Goal: Task Accomplishment & Management: Manage account settings

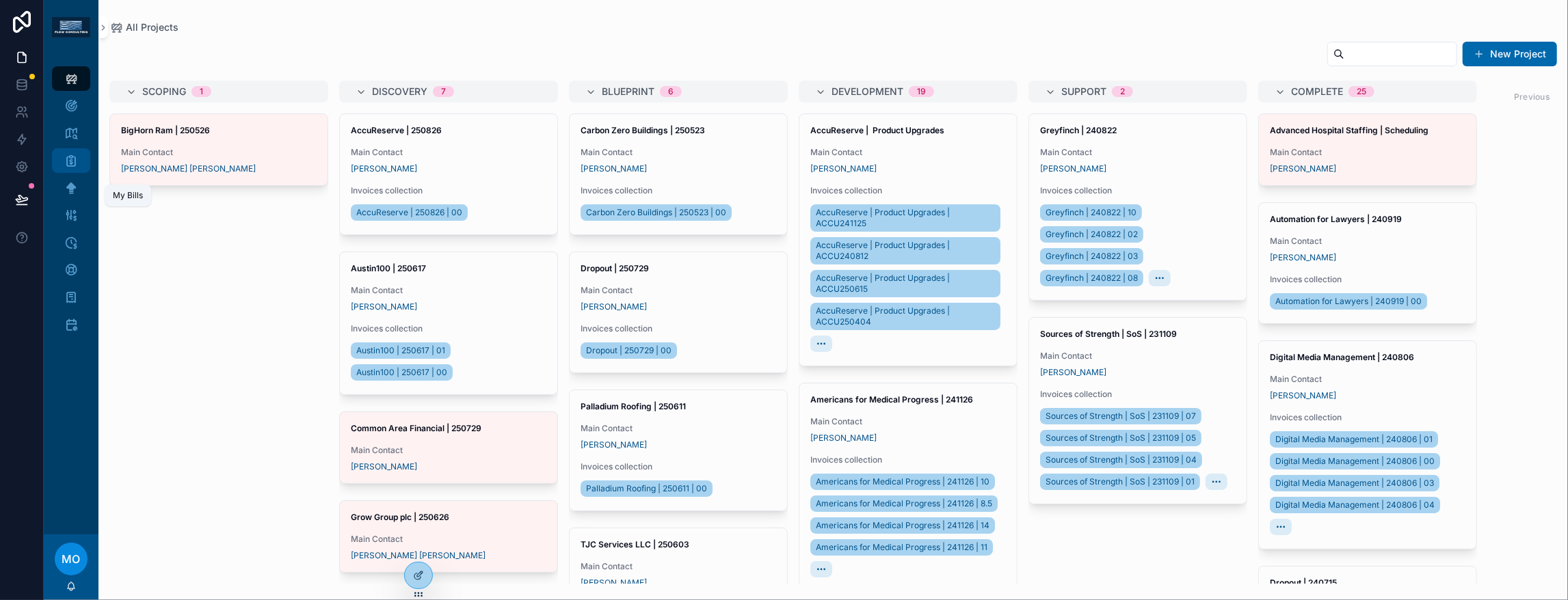
click at [78, 172] on div "My Bills" at bounding box center [71, 160] width 22 height 22
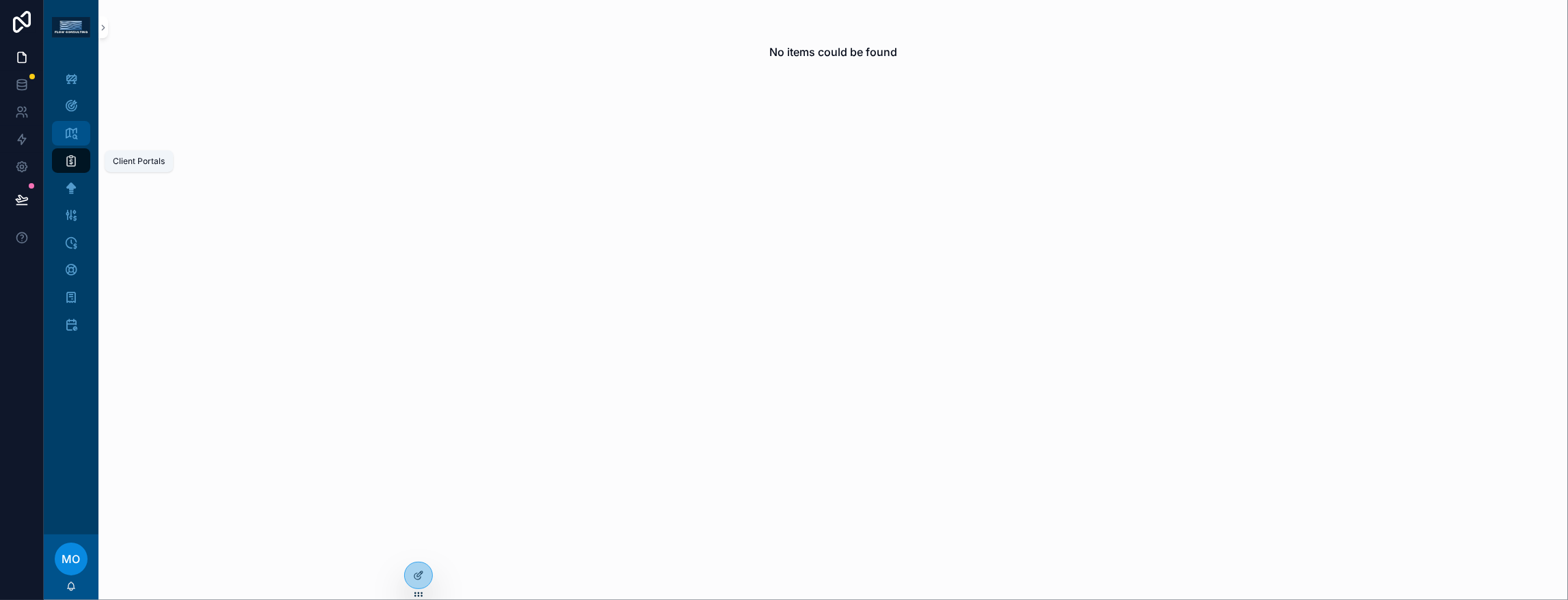
click at [82, 144] on div "Client Portals" at bounding box center [71, 133] width 22 height 22
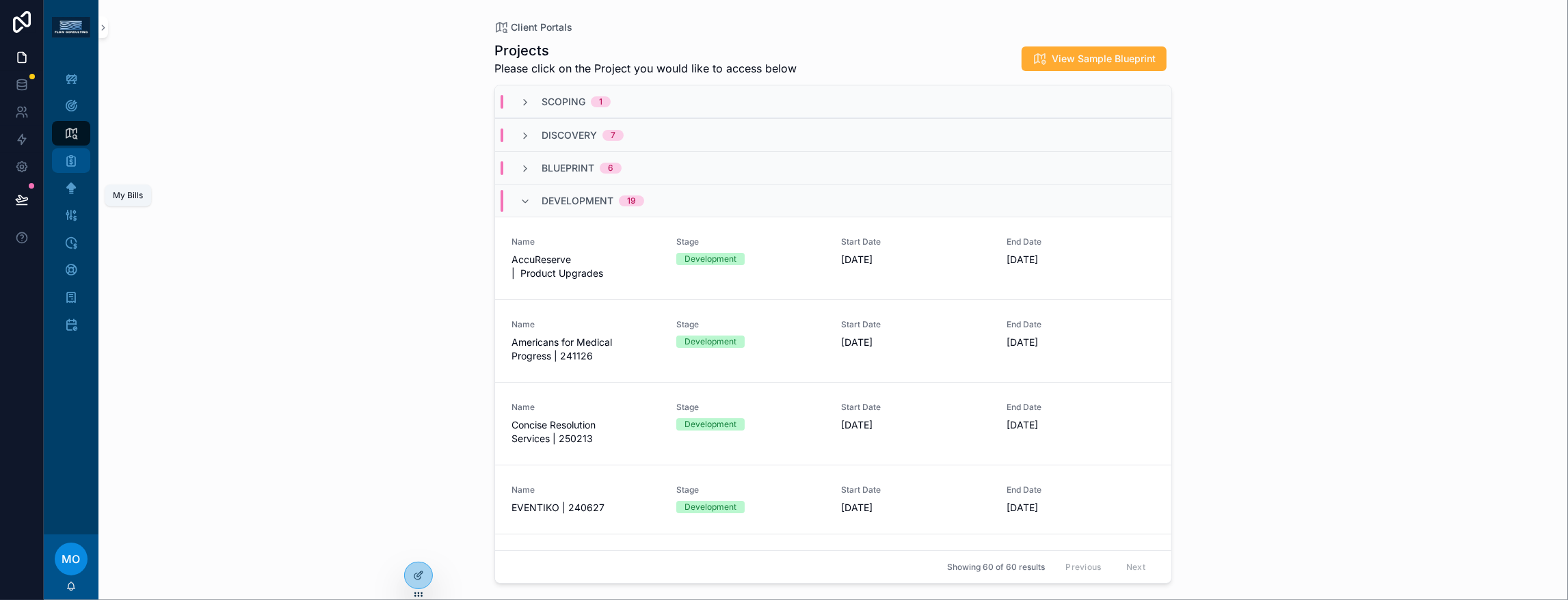
click at [78, 167] on icon "scrollable content" at bounding box center [72, 160] width 14 height 14
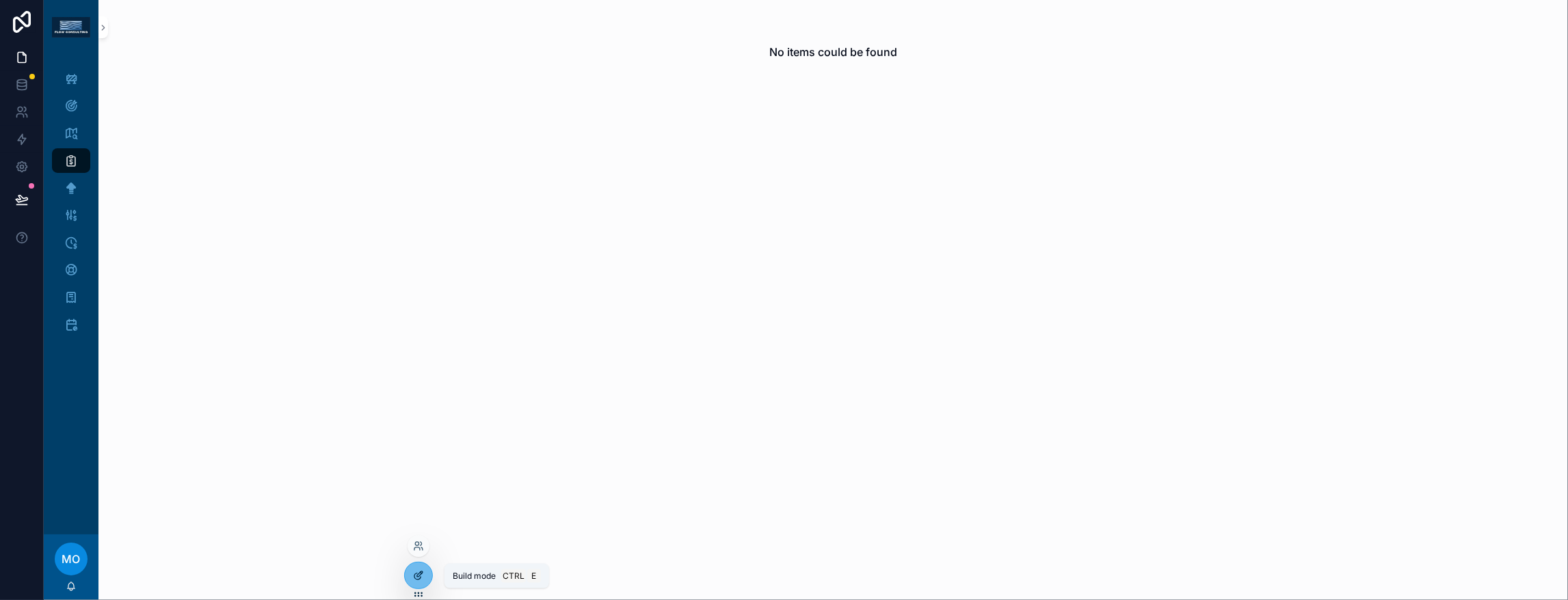
click at [420, 581] on icon at bounding box center [418, 576] width 11 height 11
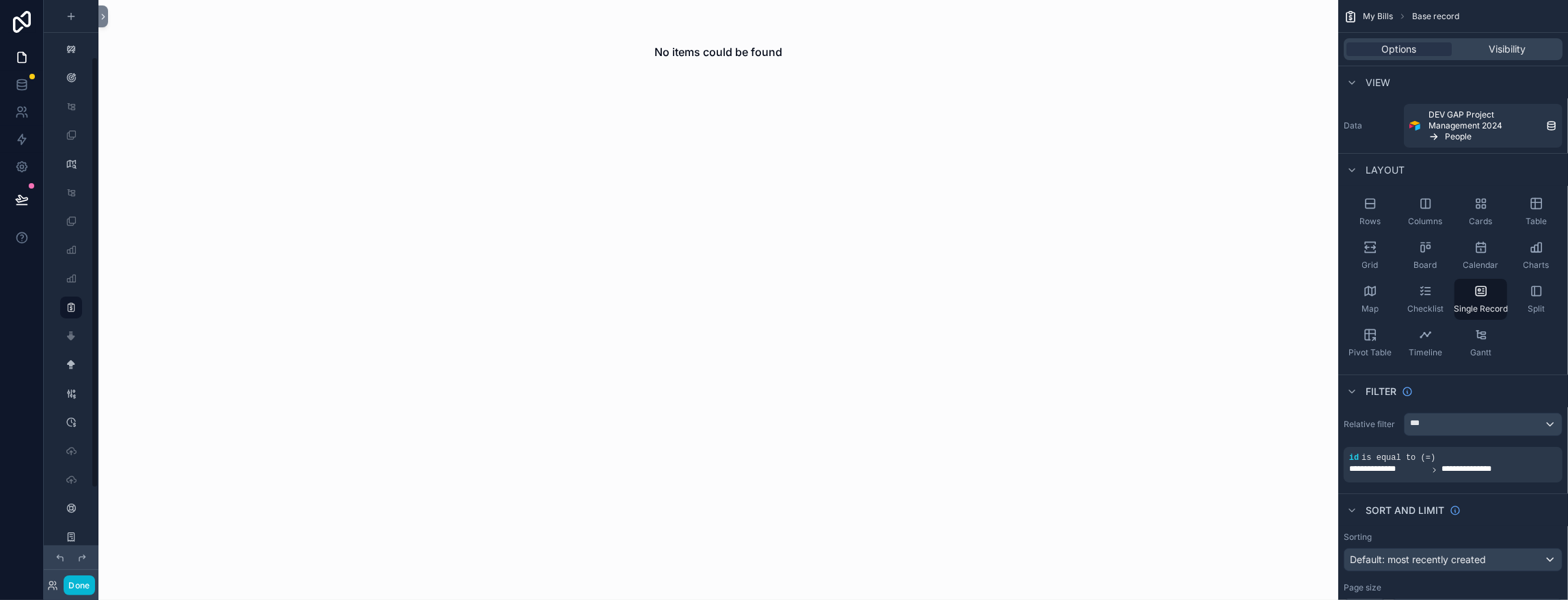
scroll to position [76, 0]
click at [1489, 56] on span "Visibility" at bounding box center [1507, 49] width 37 height 14
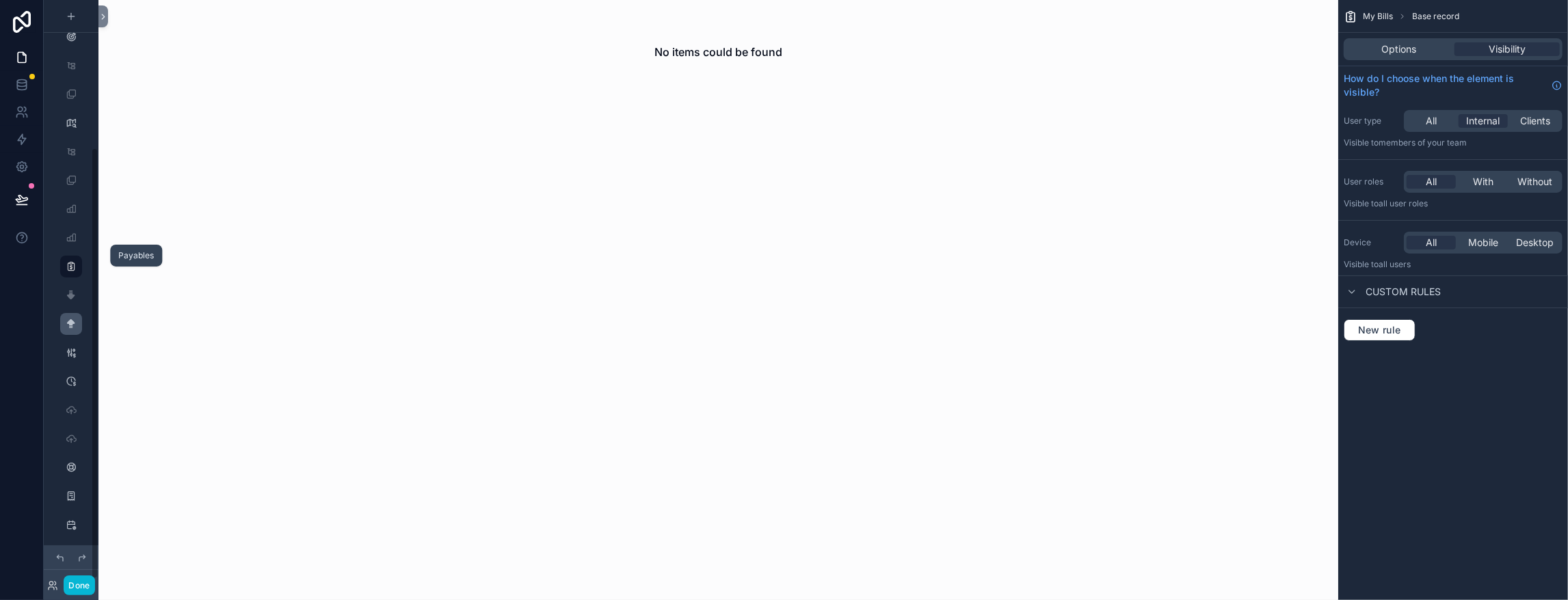
scroll to position [197, 0]
click at [79, 342] on div "scrollable content" at bounding box center [71, 353] width 16 height 22
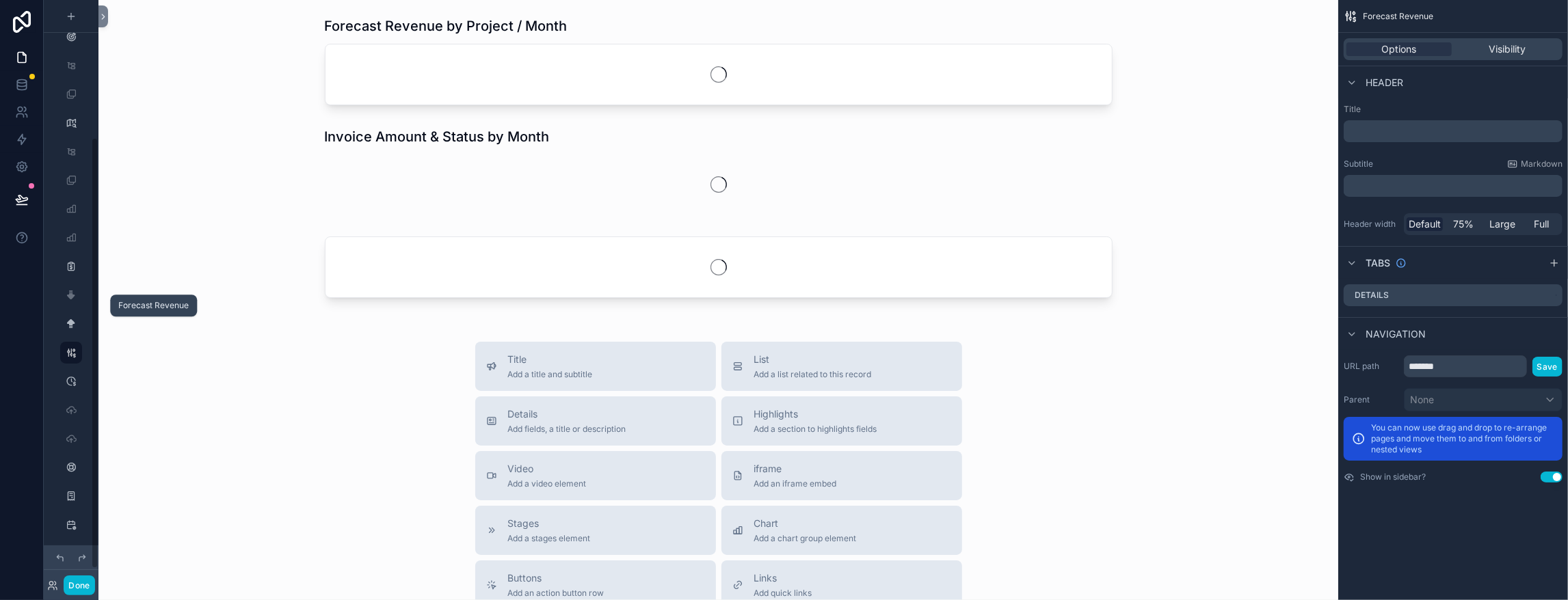
scroll to position [184, 0]
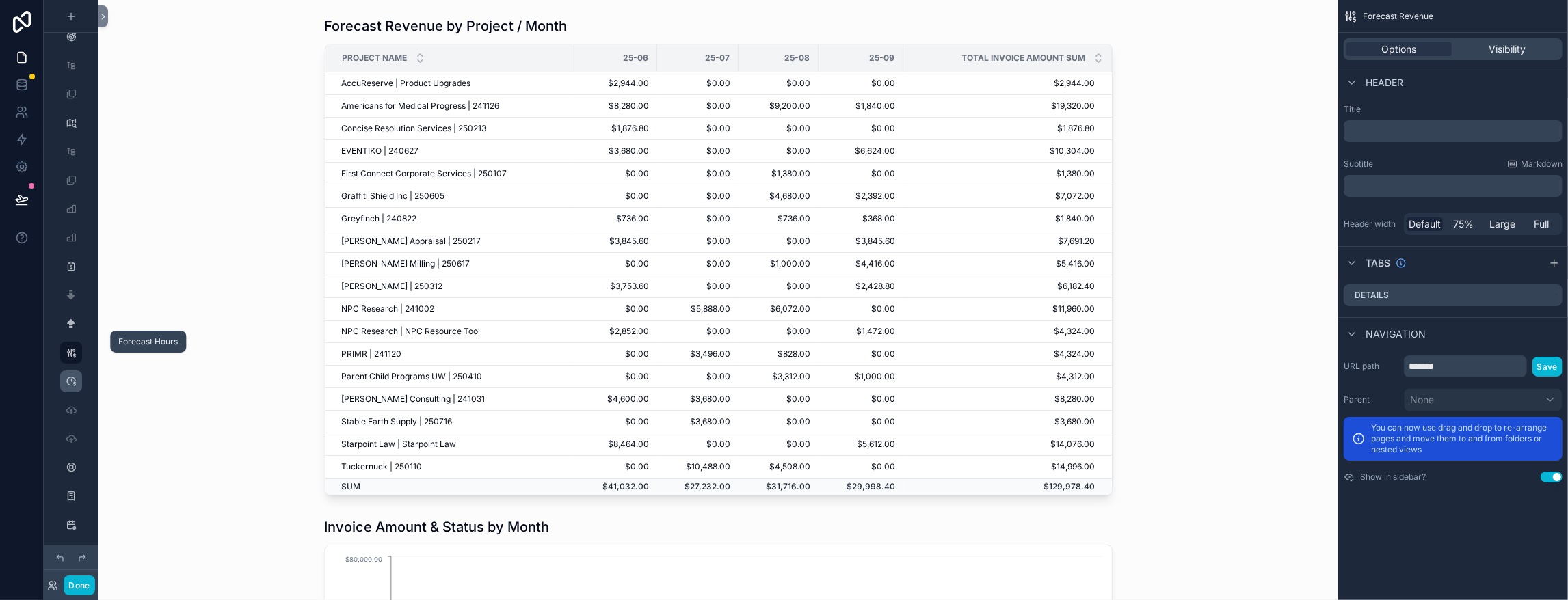
click at [79, 371] on div "scrollable content" at bounding box center [71, 381] width 16 height 22
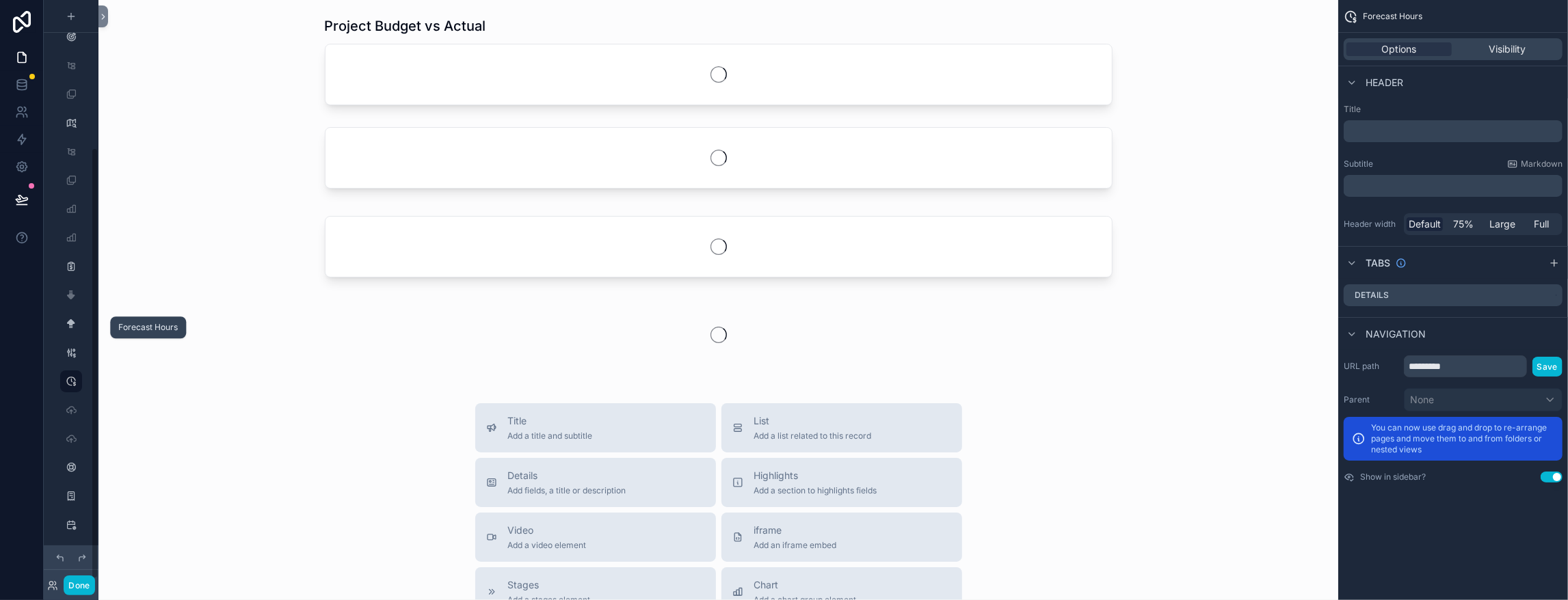
scroll to position [197, 0]
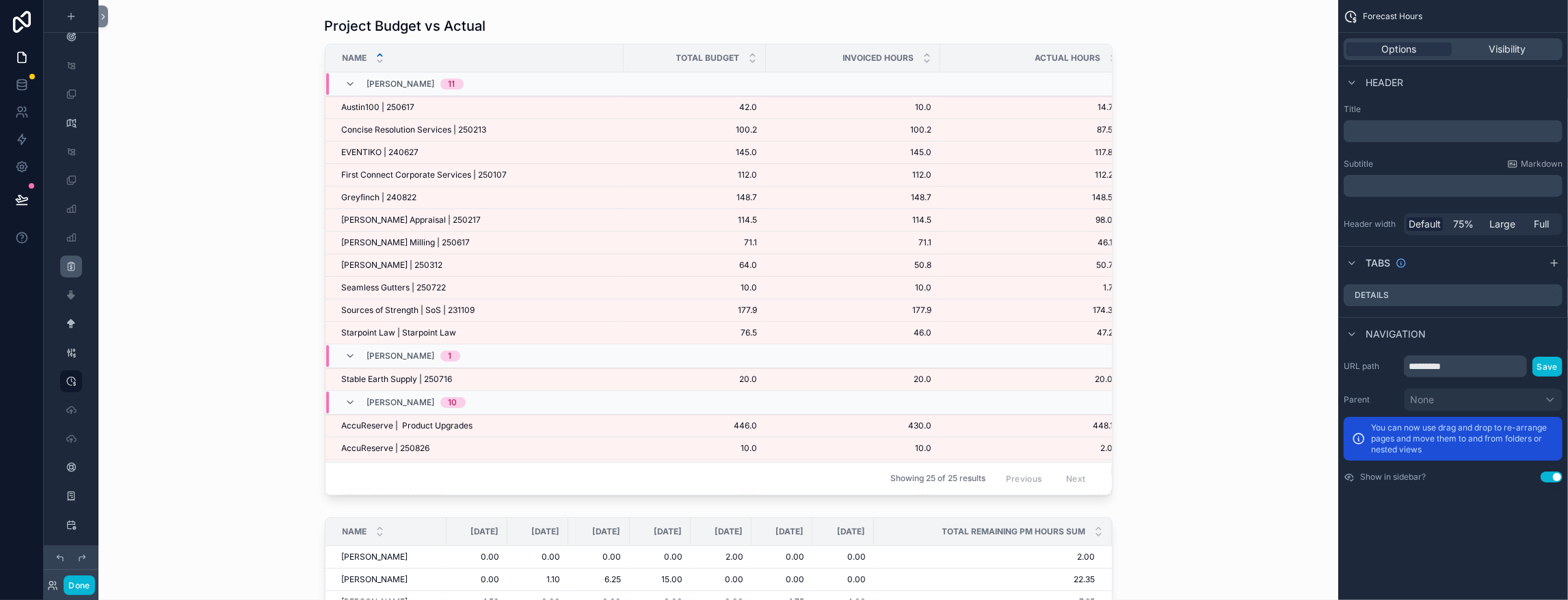
click at [82, 256] on link "scrollable content" at bounding box center [71, 266] width 22 height 22
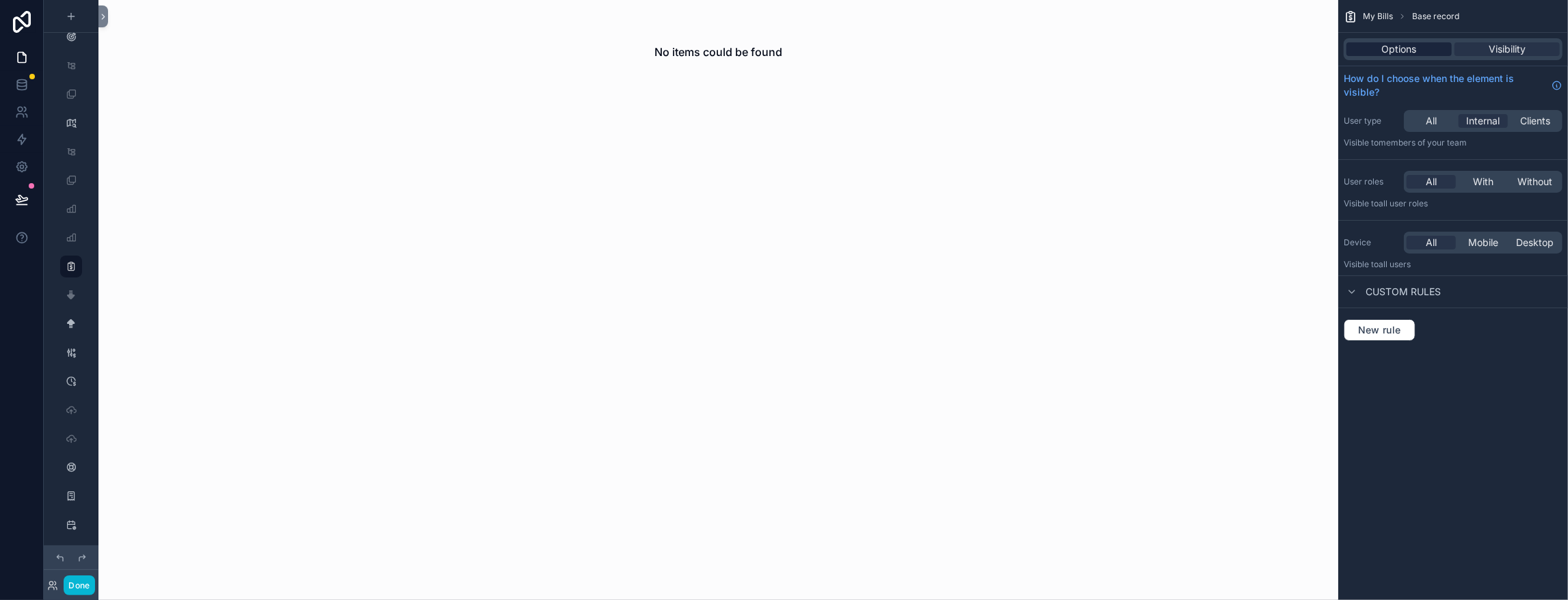
click at [1382, 56] on span "Options" at bounding box center [1399, 49] width 34 height 14
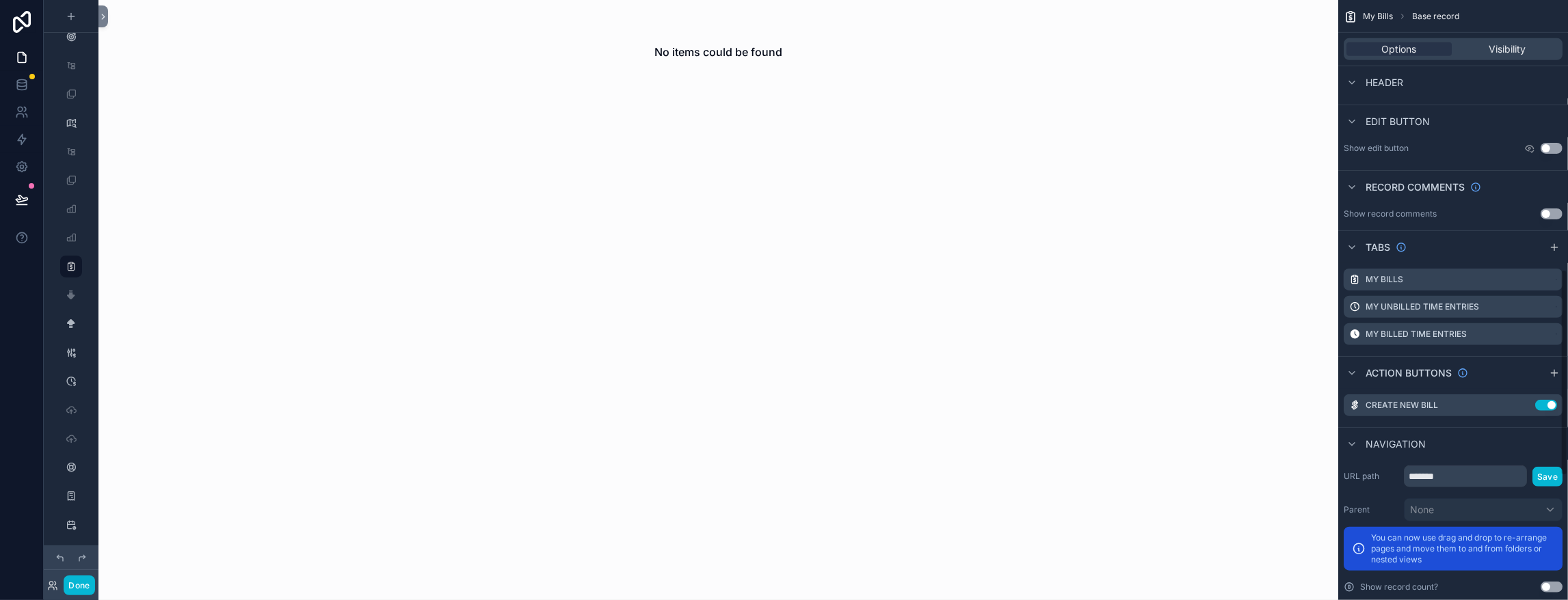
scroll to position [958, 0]
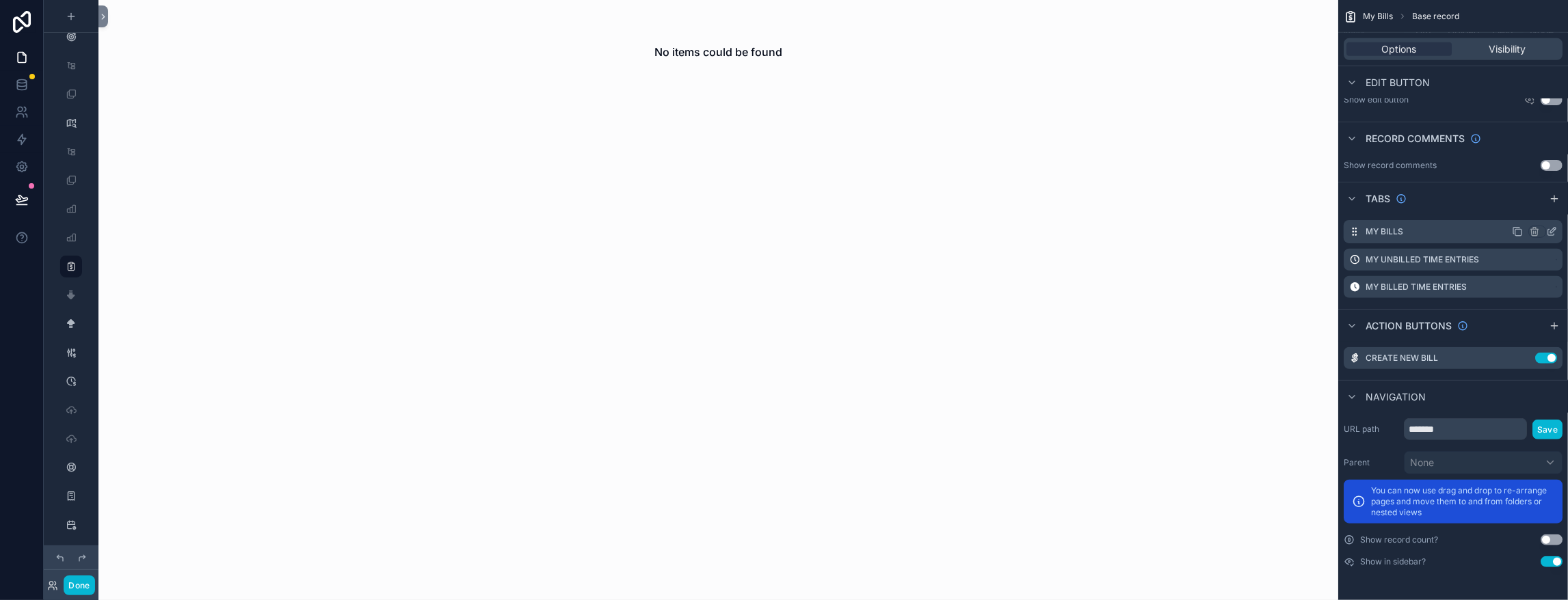
click at [1550, 237] on icon "scrollable content" at bounding box center [1552, 232] width 11 height 11
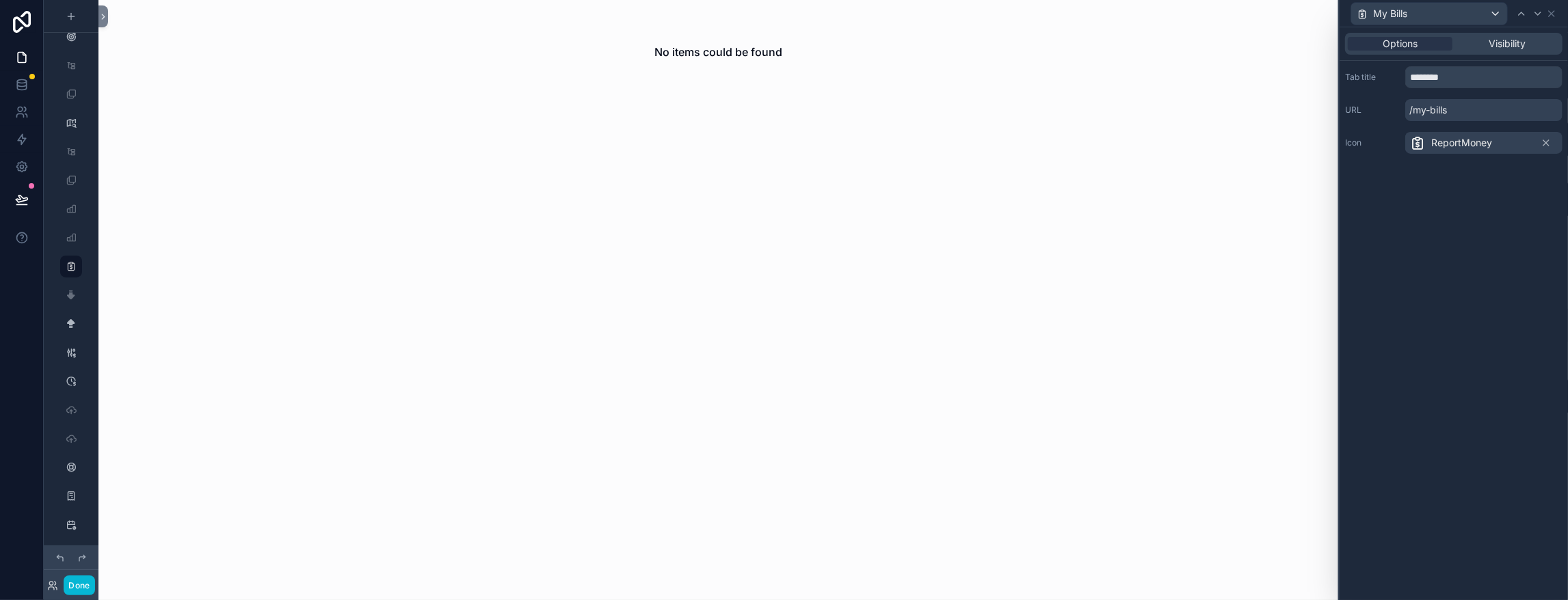
click at [1521, 40] on div "Options Visibility" at bounding box center [1453, 44] width 228 height 33
click at [1514, 47] on span "Visibility" at bounding box center [1508, 44] width 37 height 14
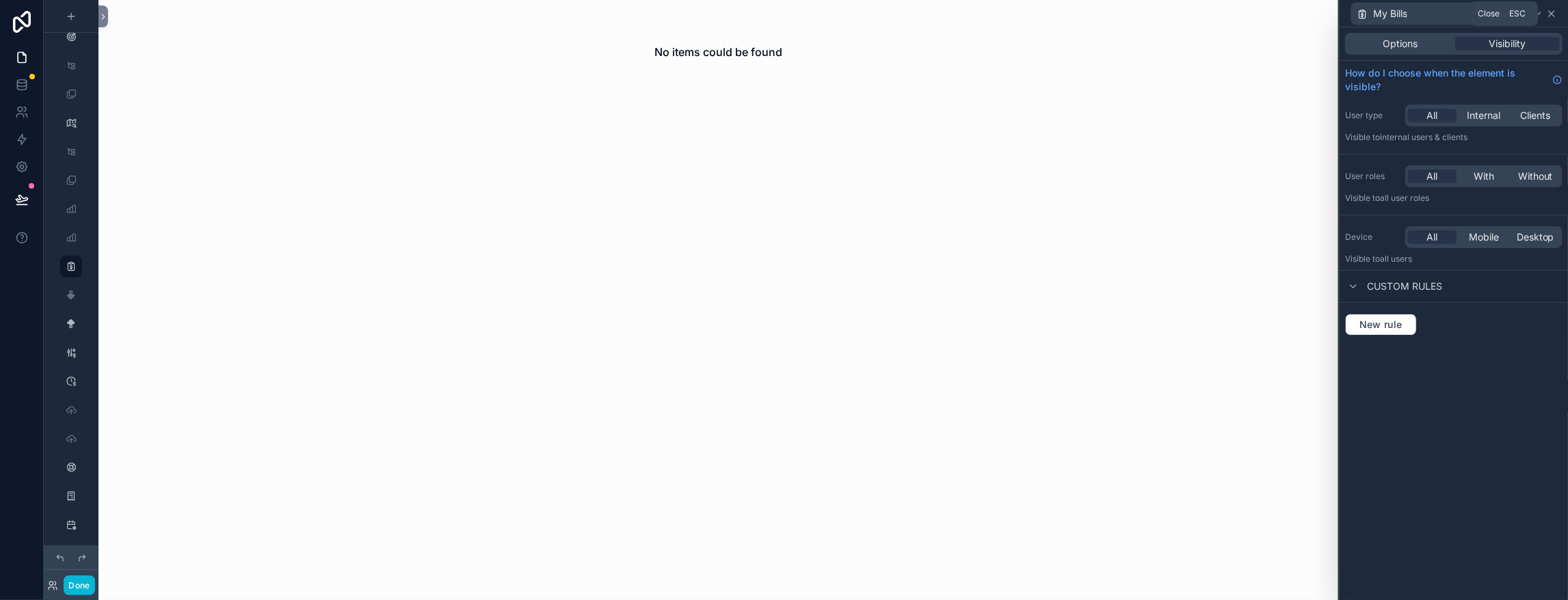
click at [1553, 12] on icon at bounding box center [1552, 14] width 11 height 11
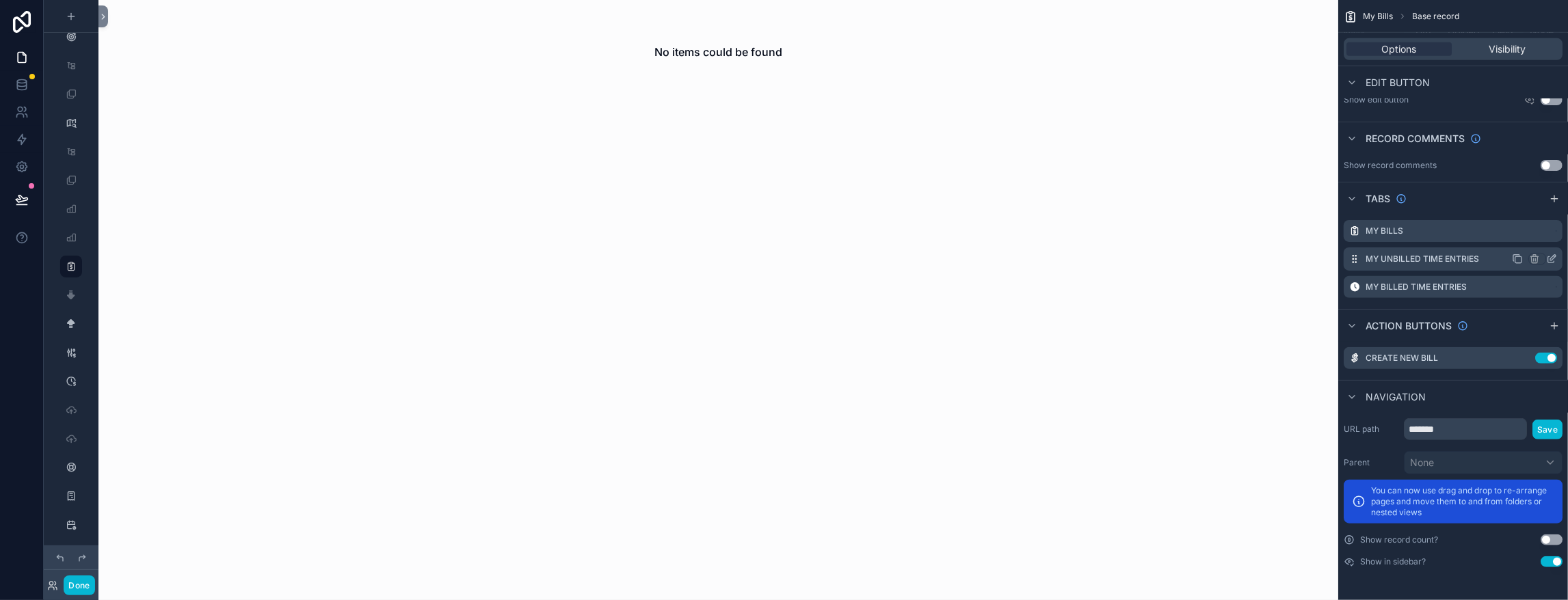
click at [1548, 263] on icon "scrollable content" at bounding box center [1551, 259] width 6 height 6
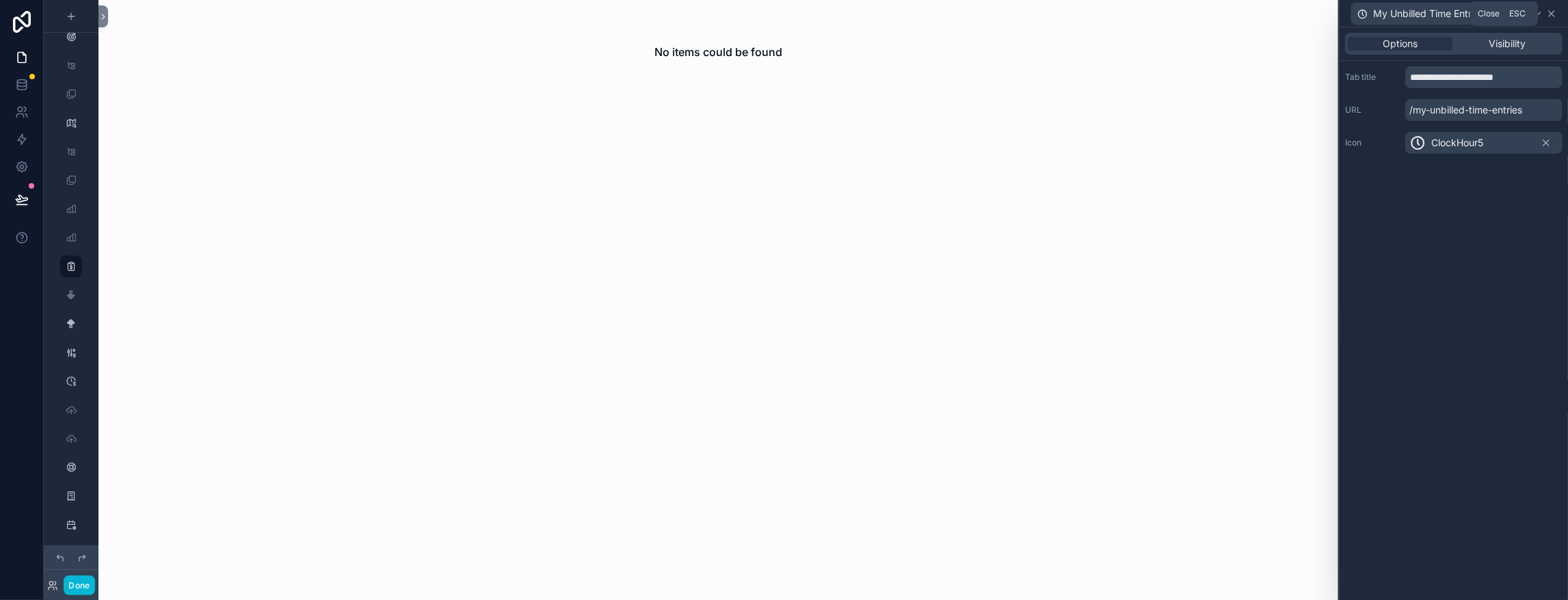
click at [1549, 16] on icon at bounding box center [1552, 14] width 5 height 5
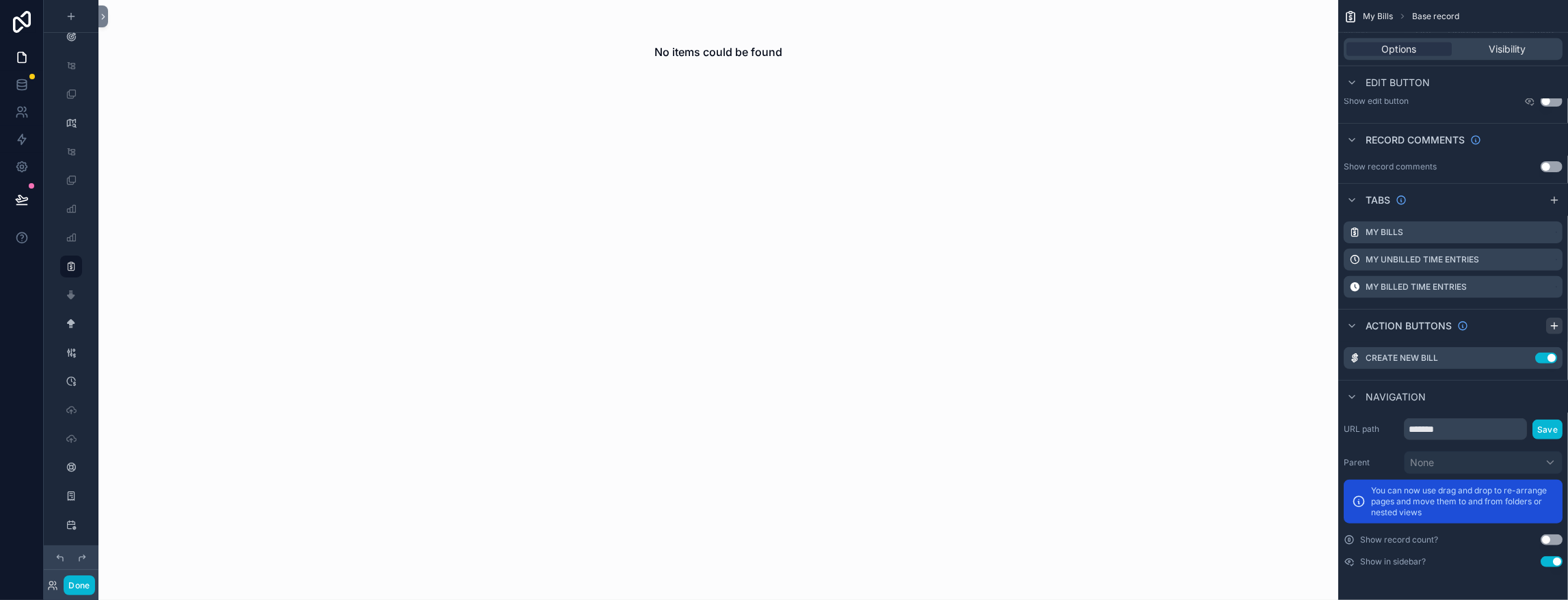
click at [1552, 332] on icon "scrollable content" at bounding box center [1554, 326] width 11 height 11
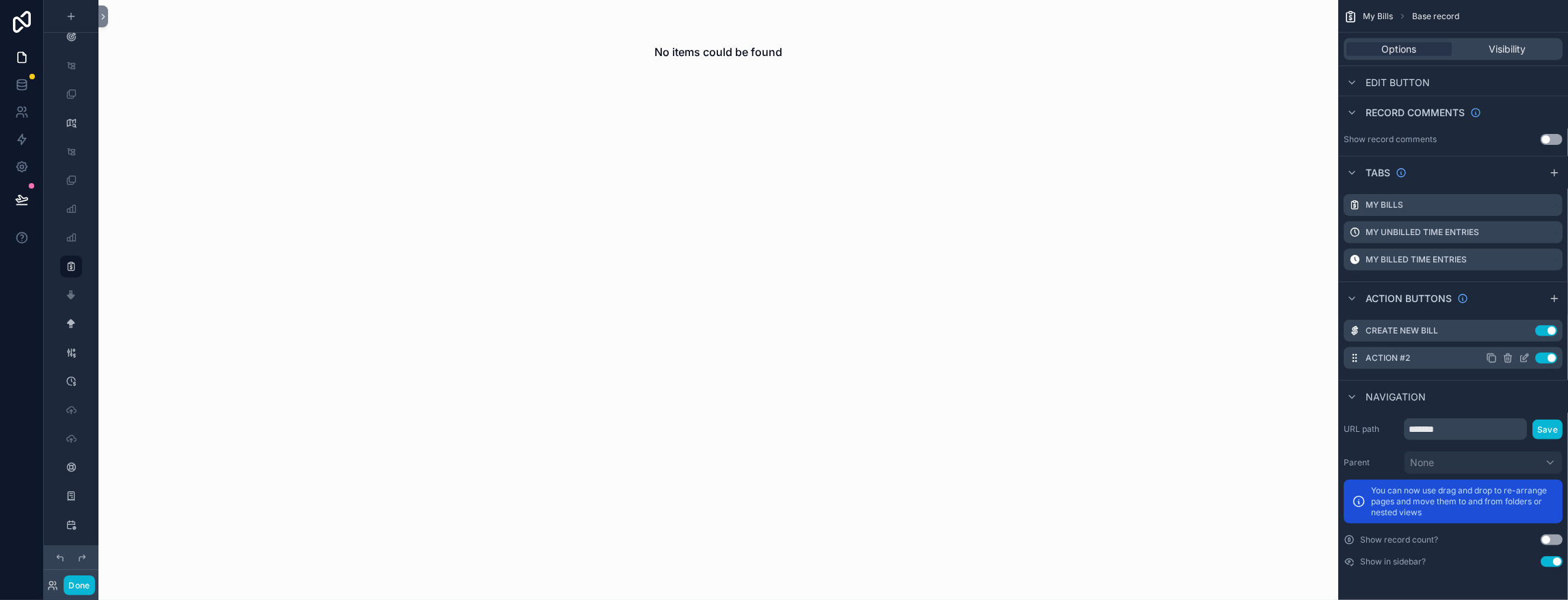
click at [1507, 360] on icon "scrollable content" at bounding box center [1507, 359] width 0 height 3
click at [1509, 501] on icon at bounding box center [1502, 503] width 11 height 11
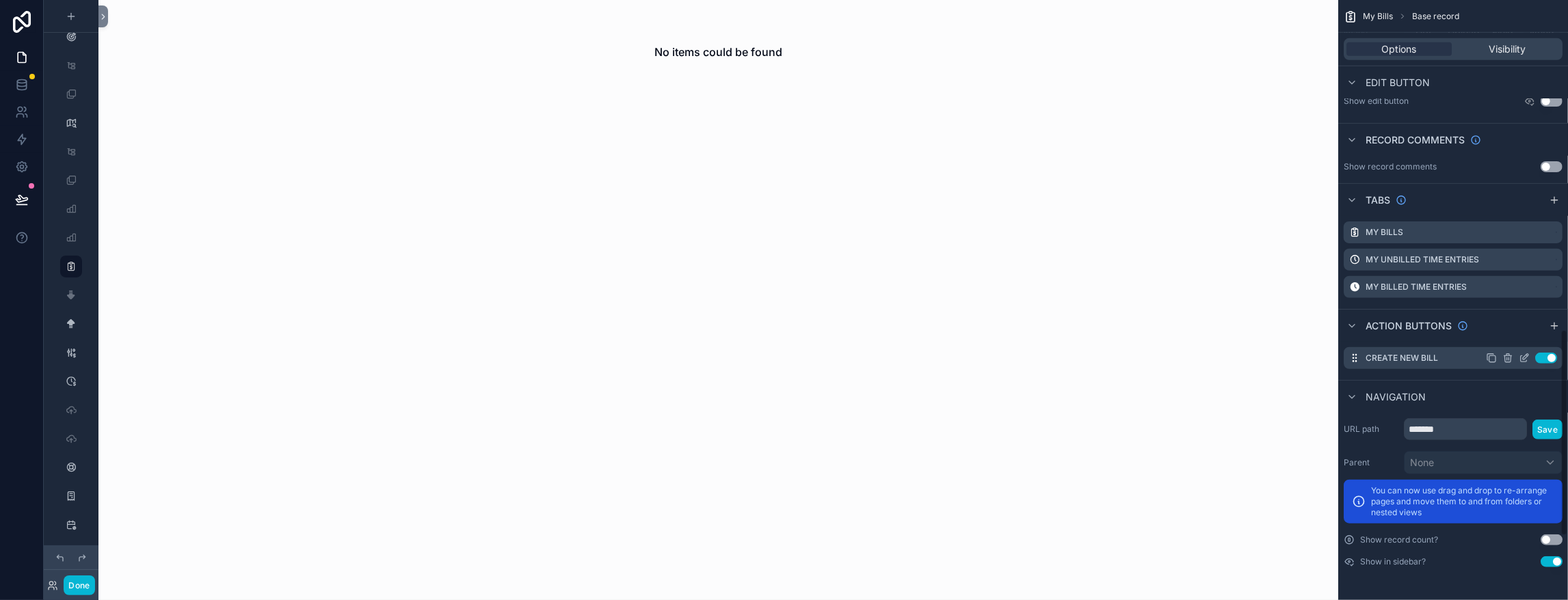
click at [1523, 359] on icon "scrollable content" at bounding box center [1526, 357] width 5 height 5
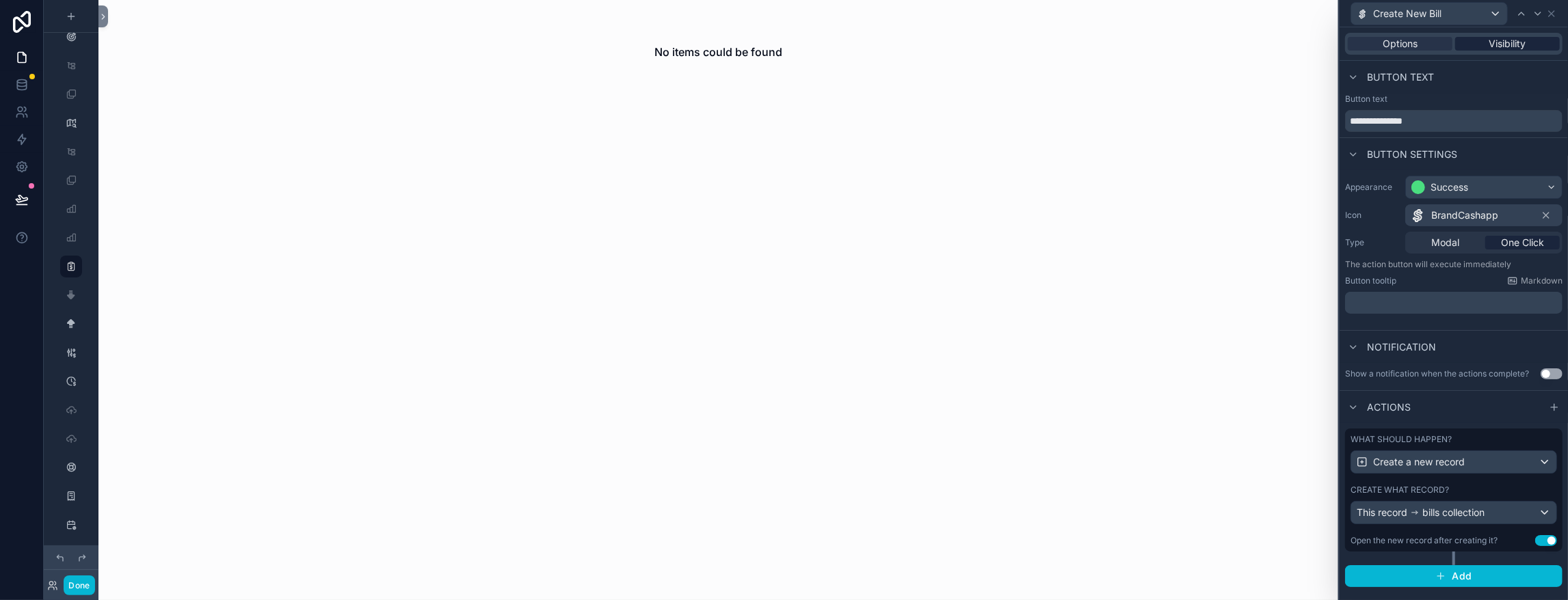
click at [1509, 48] on span "Visibility" at bounding box center [1508, 44] width 37 height 14
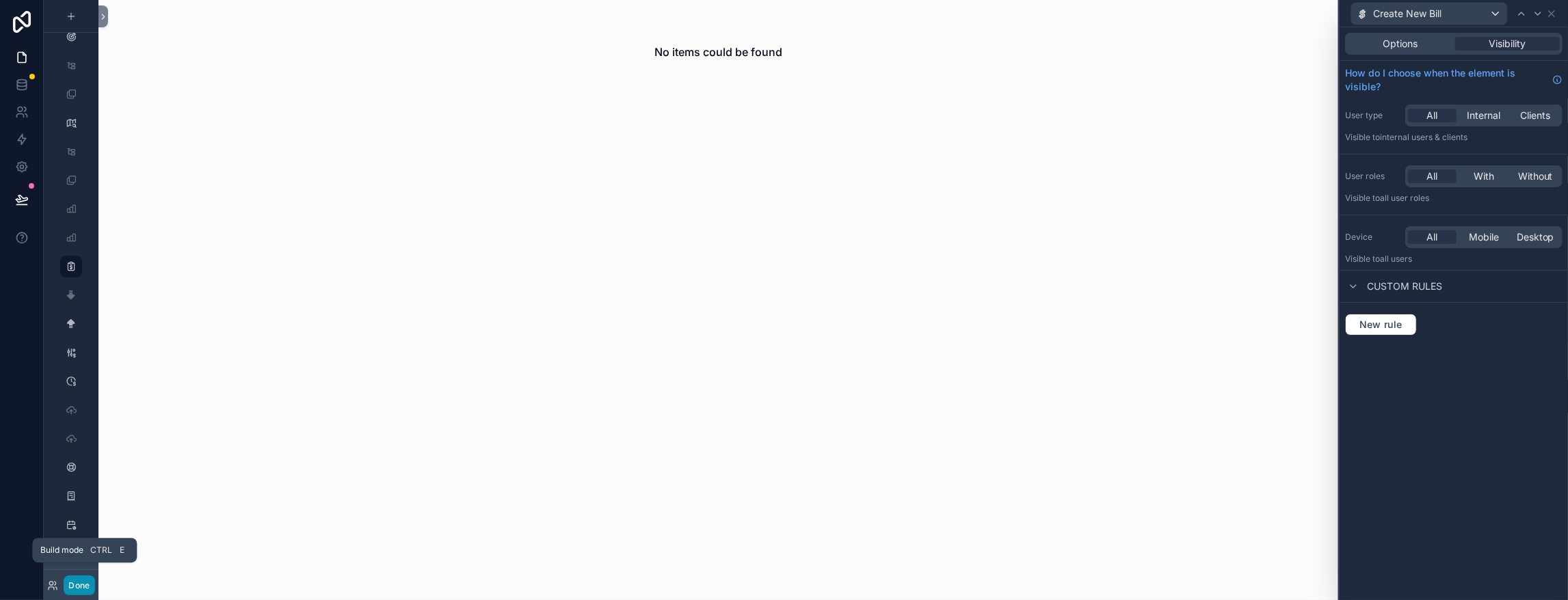
click at [94, 578] on button "Done" at bounding box center [79, 585] width 31 height 20
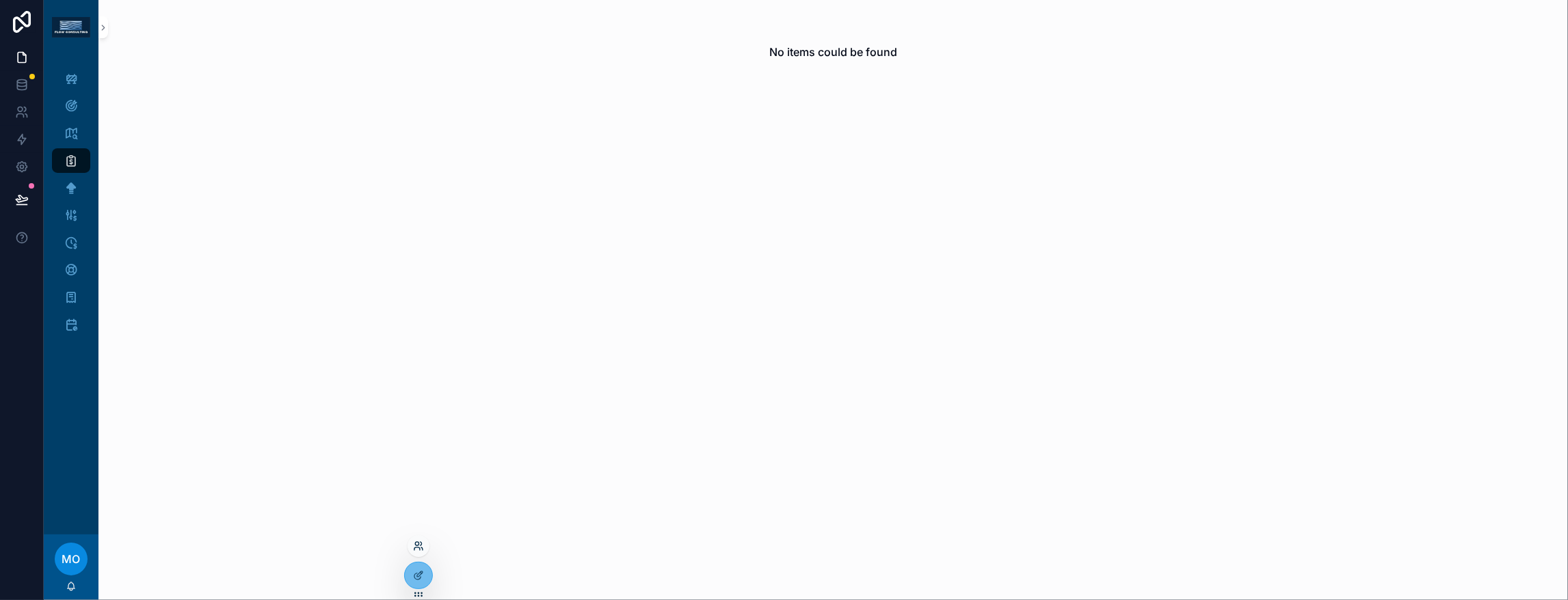
click at [420, 547] on icon at bounding box center [417, 548] width 5 height 3
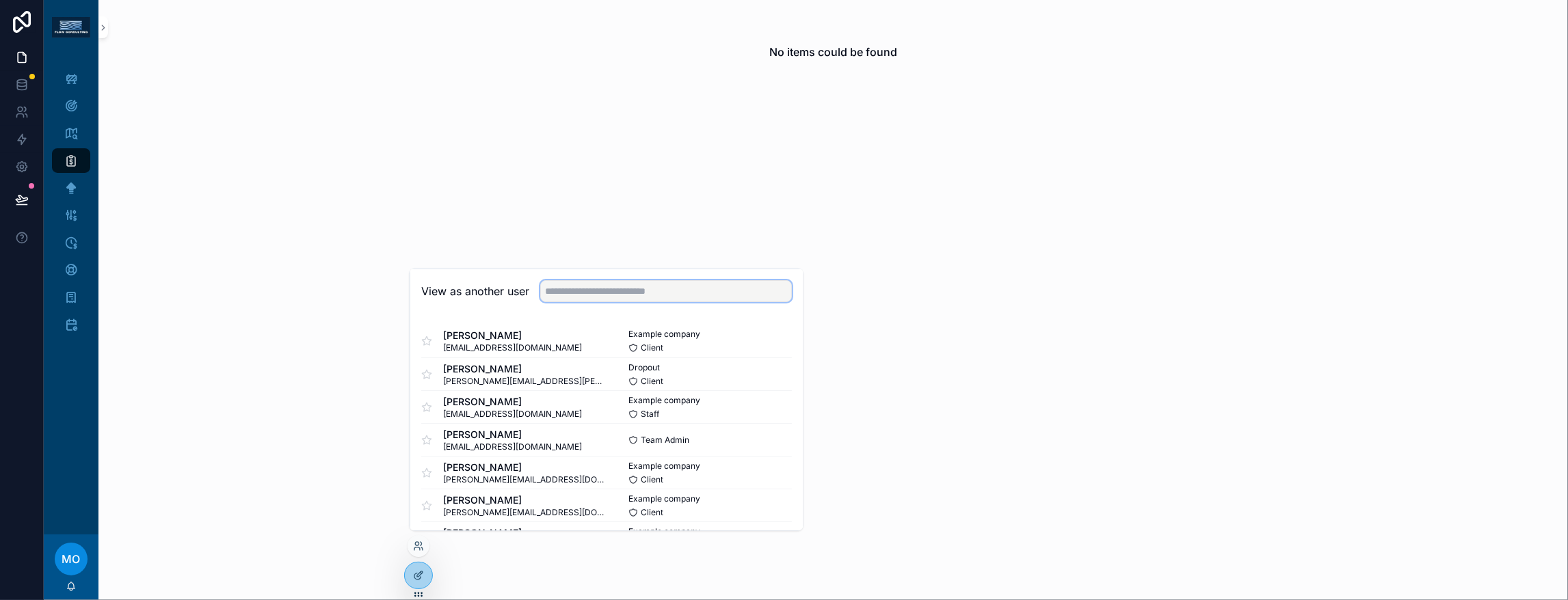
click at [599, 280] on input "text" at bounding box center [666, 291] width 252 height 22
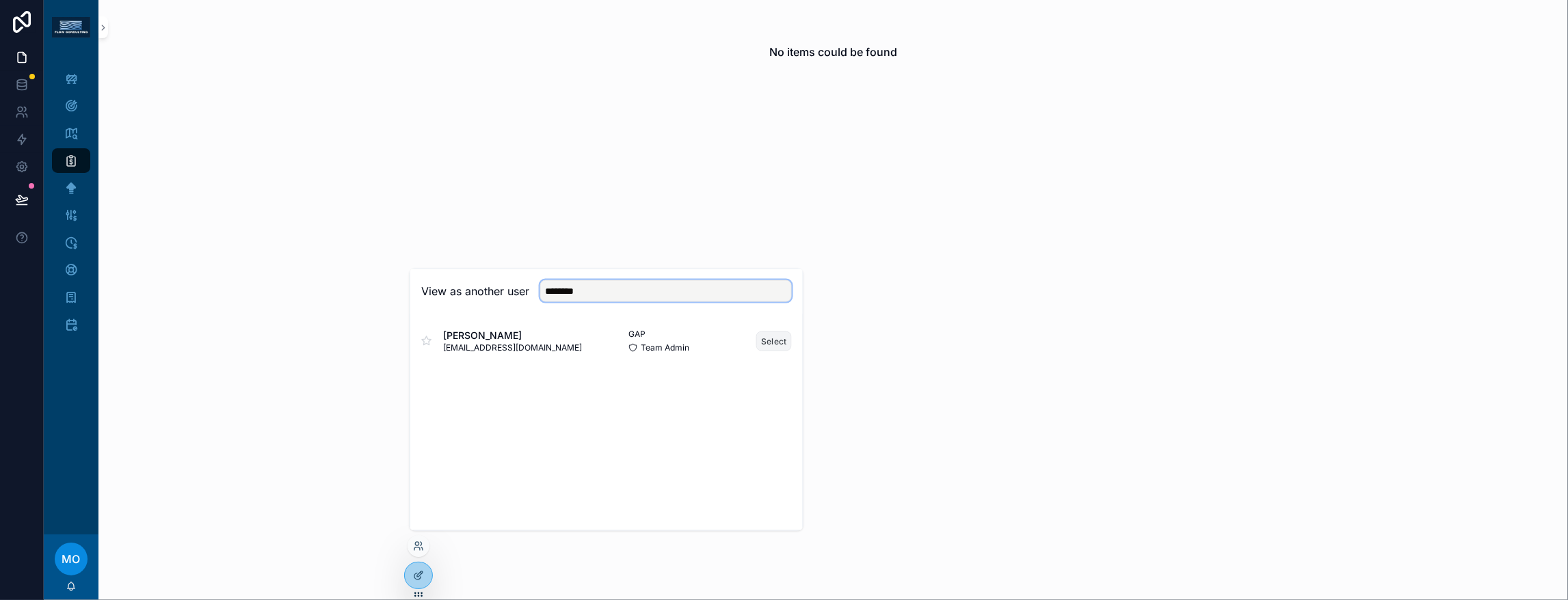
type input "********"
click at [792, 331] on button "Select" at bounding box center [773, 341] width 35 height 20
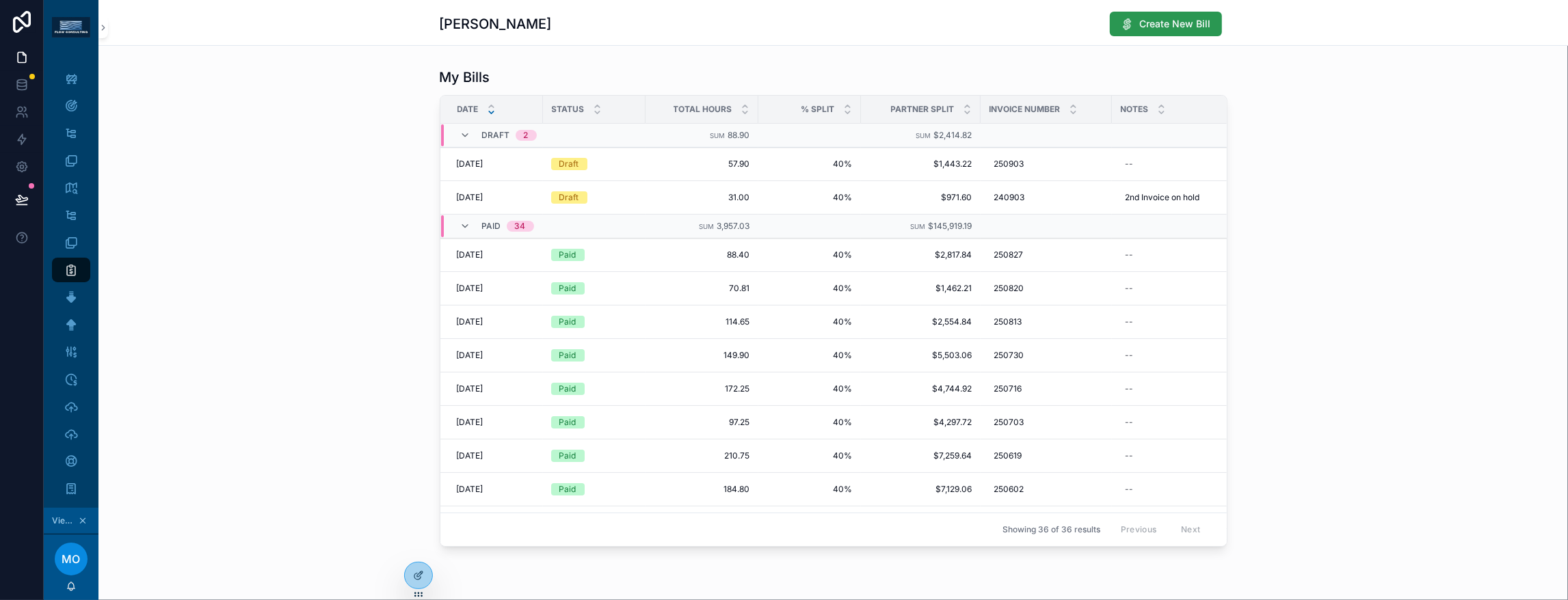
click at [1211, 30] on span "Create New Bill" at bounding box center [1175, 24] width 71 height 14
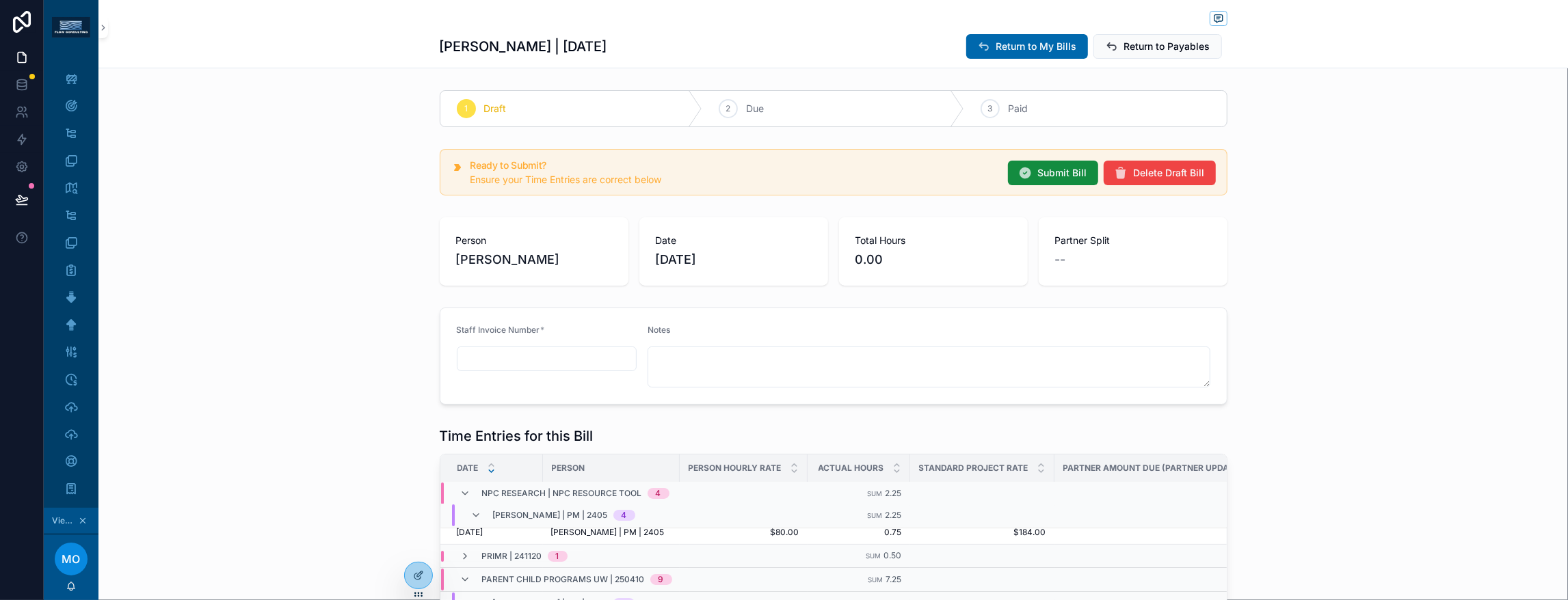
click at [1398, 291] on div "Person [PERSON_NAME] Date [DATE] Total Hours 0.00 Partner Split --" at bounding box center [833, 252] width 1470 height 79
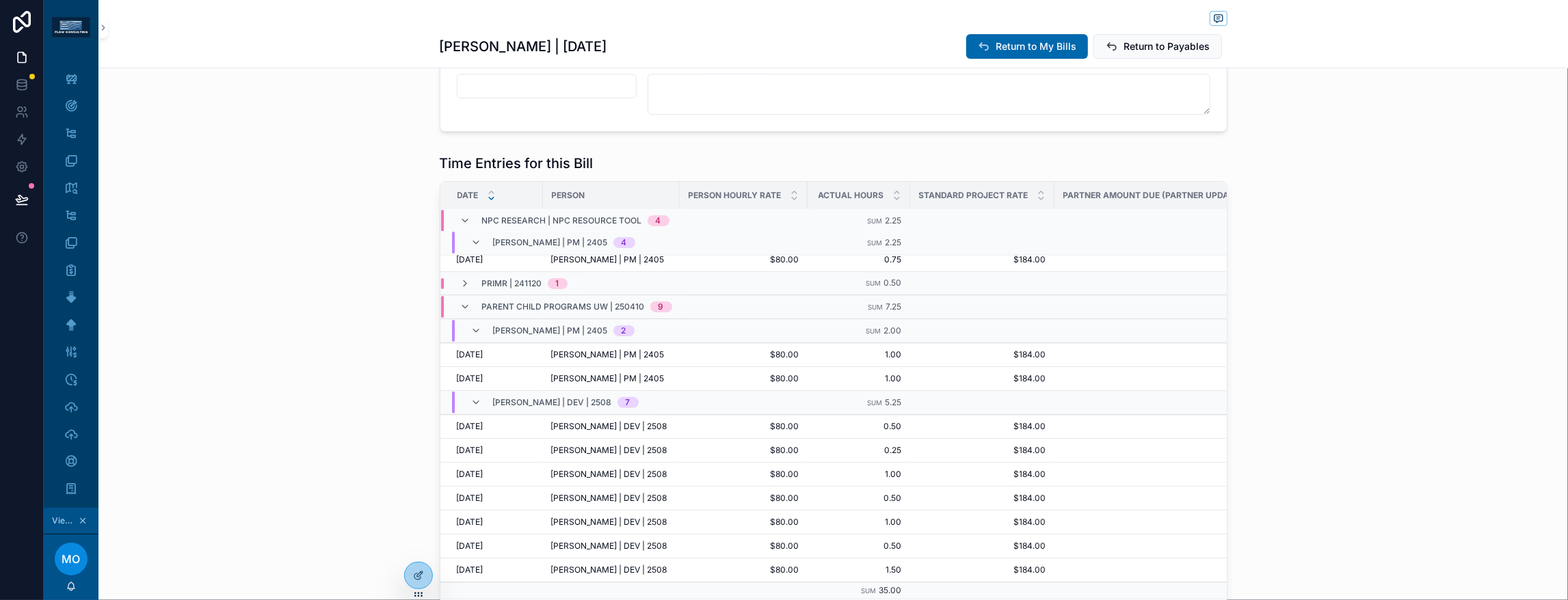
scroll to position [273, 0]
click at [472, 335] on span "scrollable content" at bounding box center [477, 330] width 11 height 11
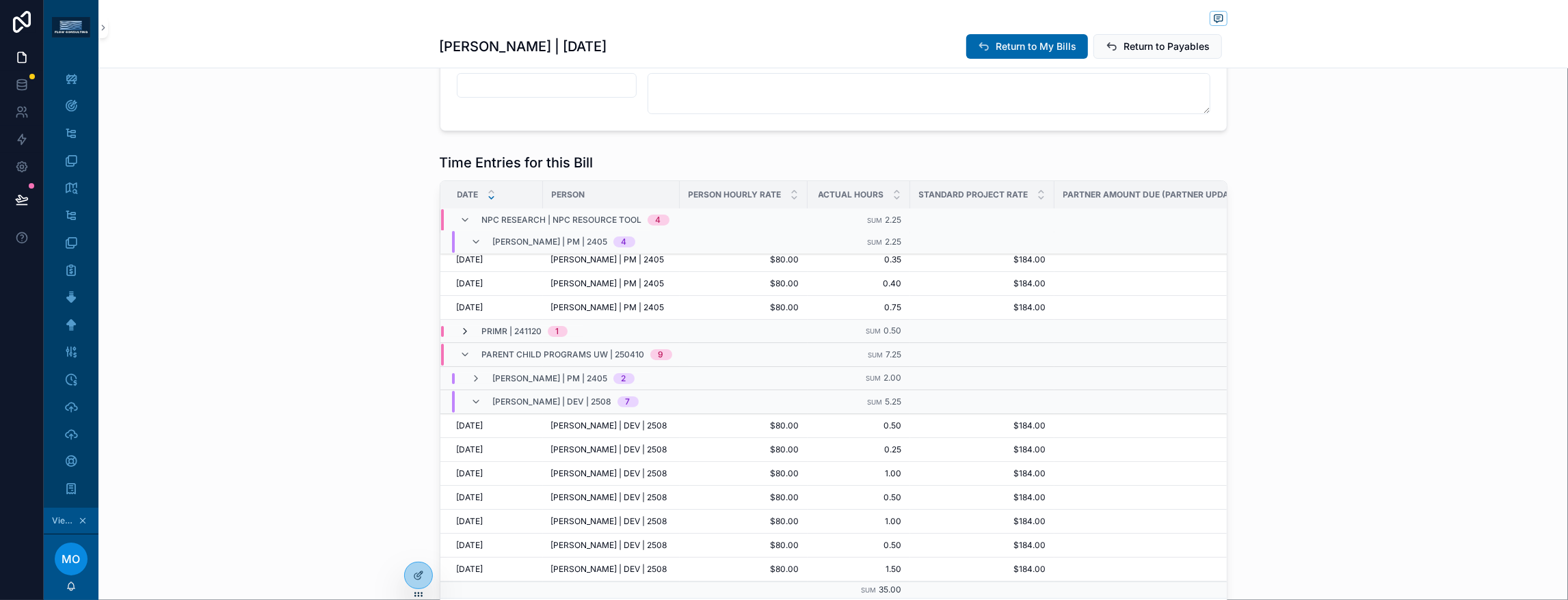
click at [460, 337] on icon "scrollable content" at bounding box center [465, 331] width 11 height 11
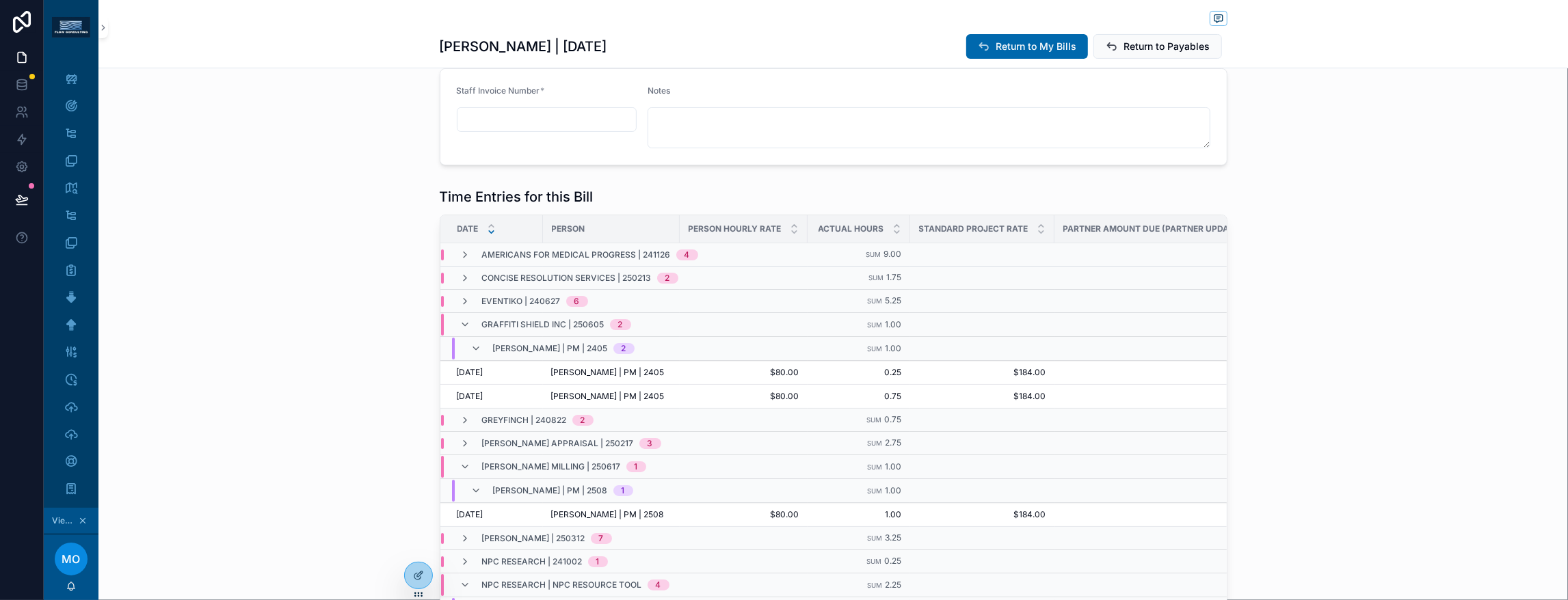
scroll to position [365, 0]
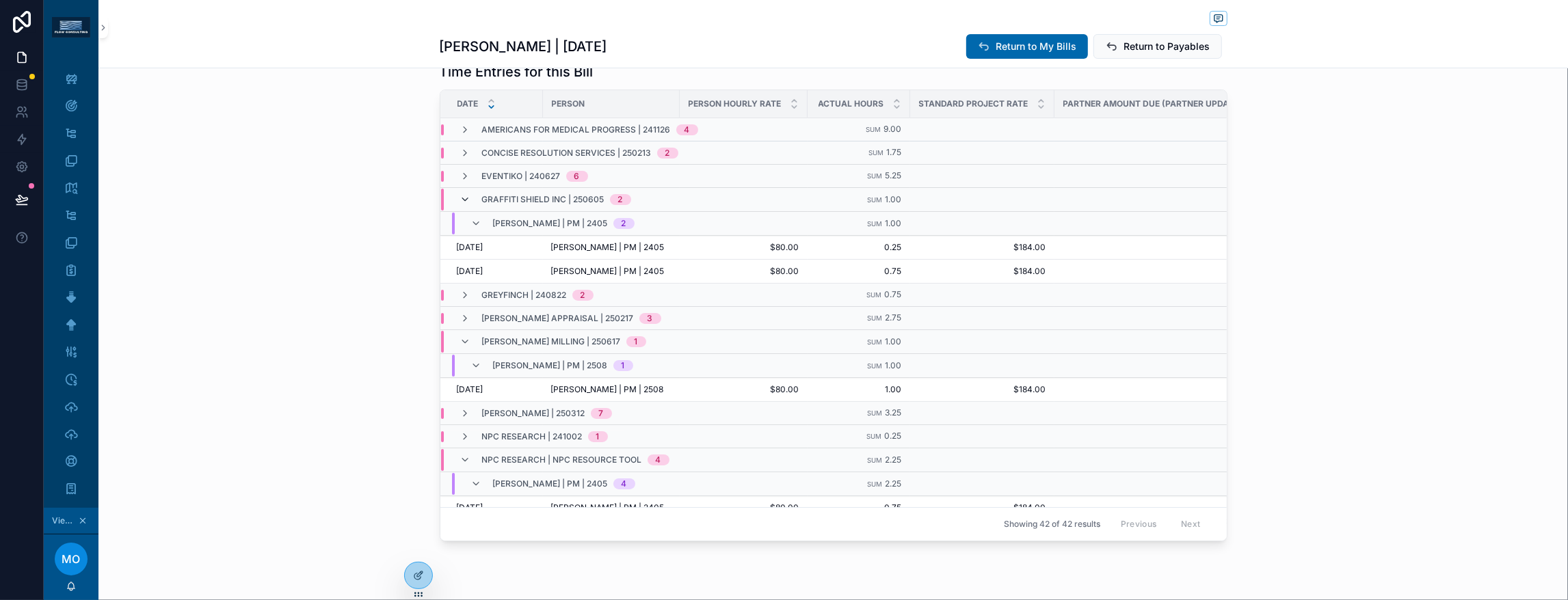
click at [460, 205] on icon "scrollable content" at bounding box center [465, 199] width 11 height 11
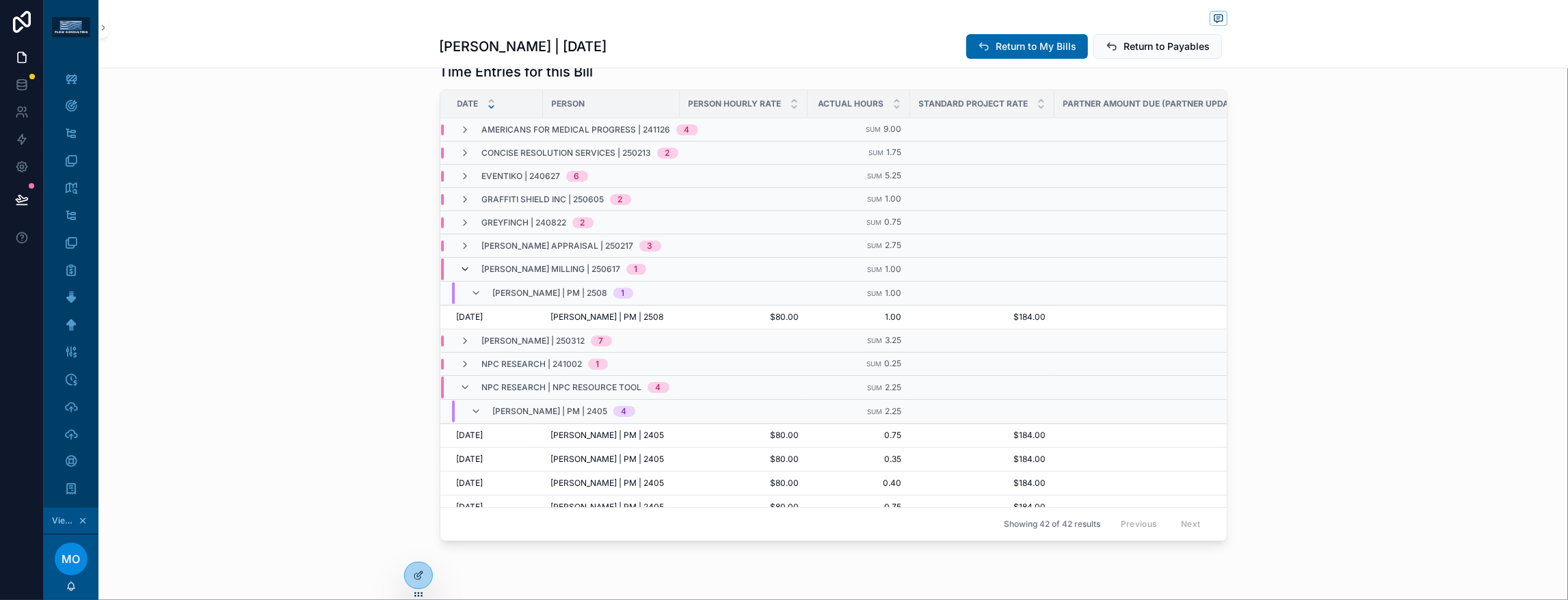
click at [460, 275] on icon "scrollable content" at bounding box center [465, 269] width 11 height 11
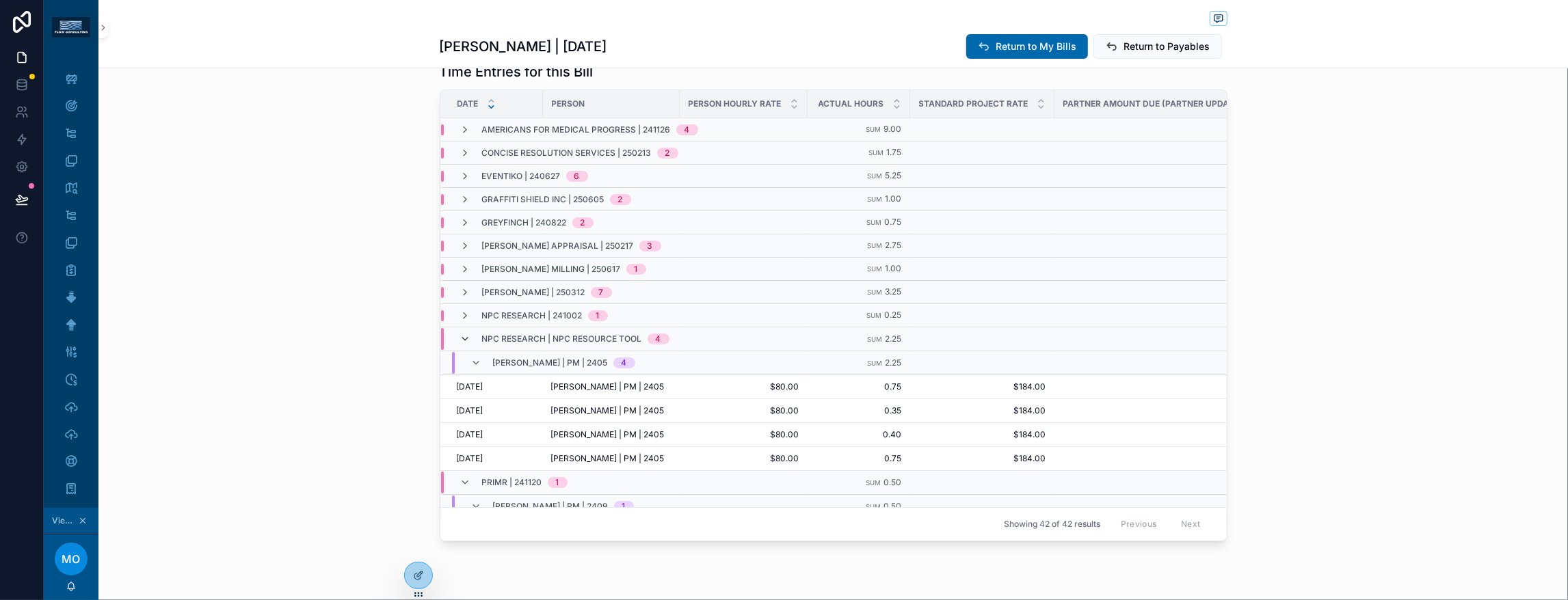
click at [460, 345] on icon "scrollable content" at bounding box center [465, 339] width 11 height 11
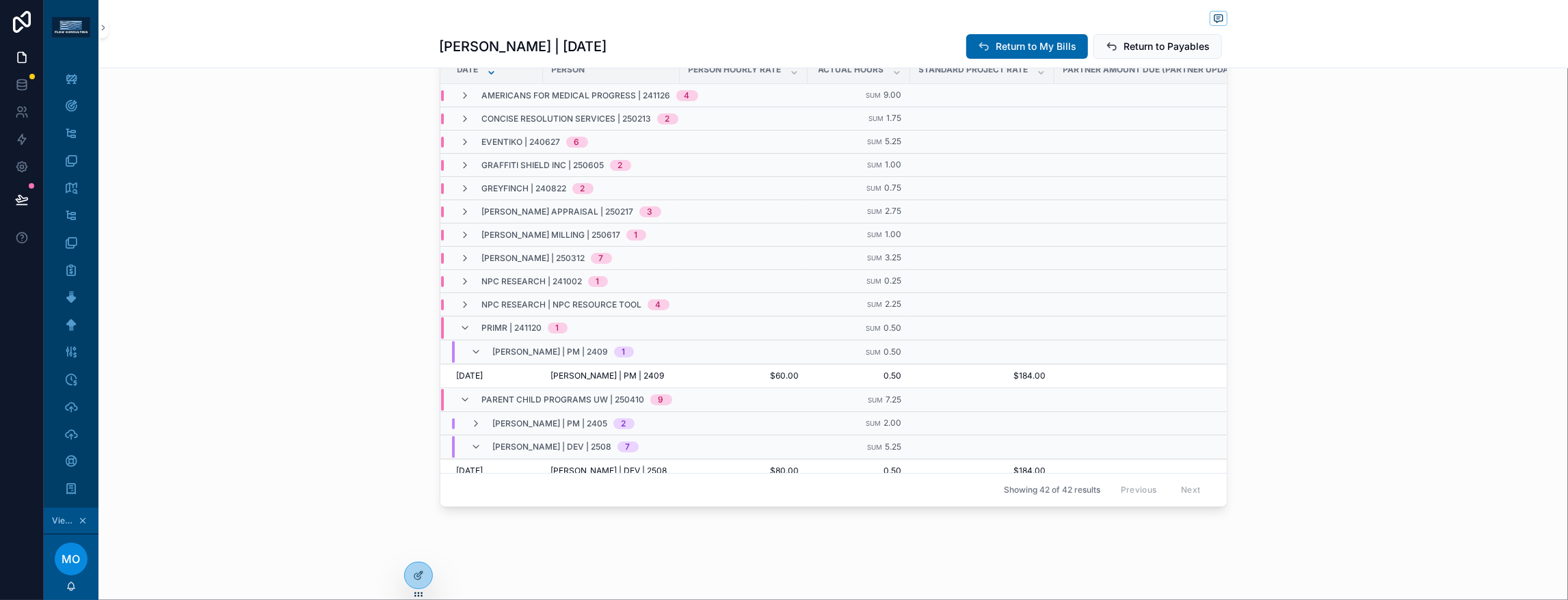
scroll to position [501, 0]
click at [460, 334] on icon "scrollable content" at bounding box center [465, 328] width 11 height 11
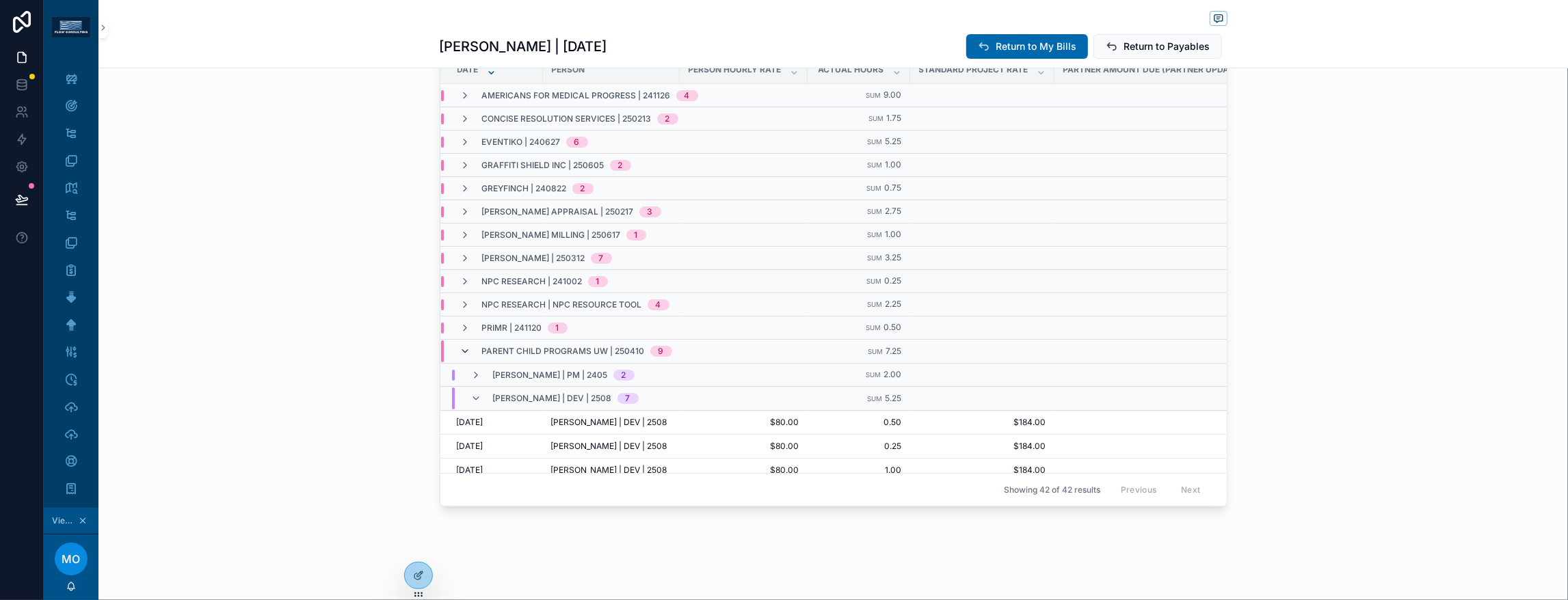
click at [460, 357] on icon "scrollable content" at bounding box center [465, 351] width 11 height 11
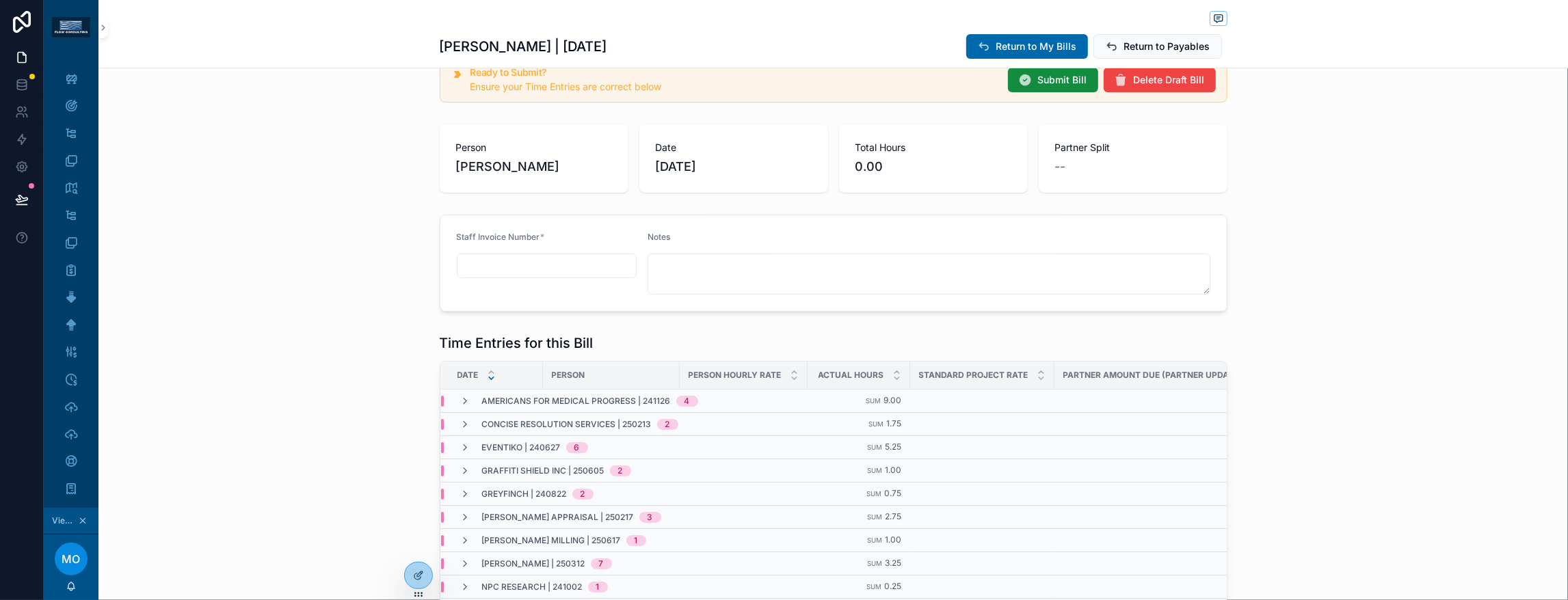
scroll to position [0, 0]
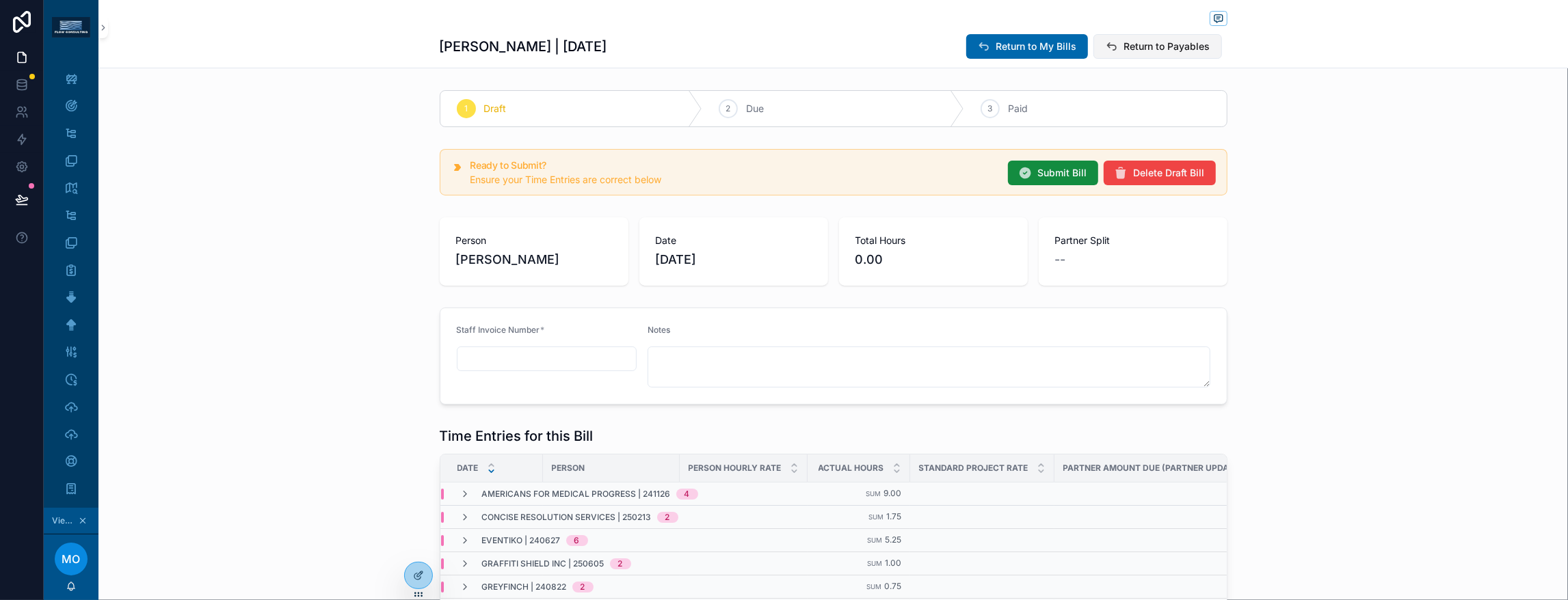
click at [1210, 53] on span "Return to Payables" at bounding box center [1167, 47] width 86 height 14
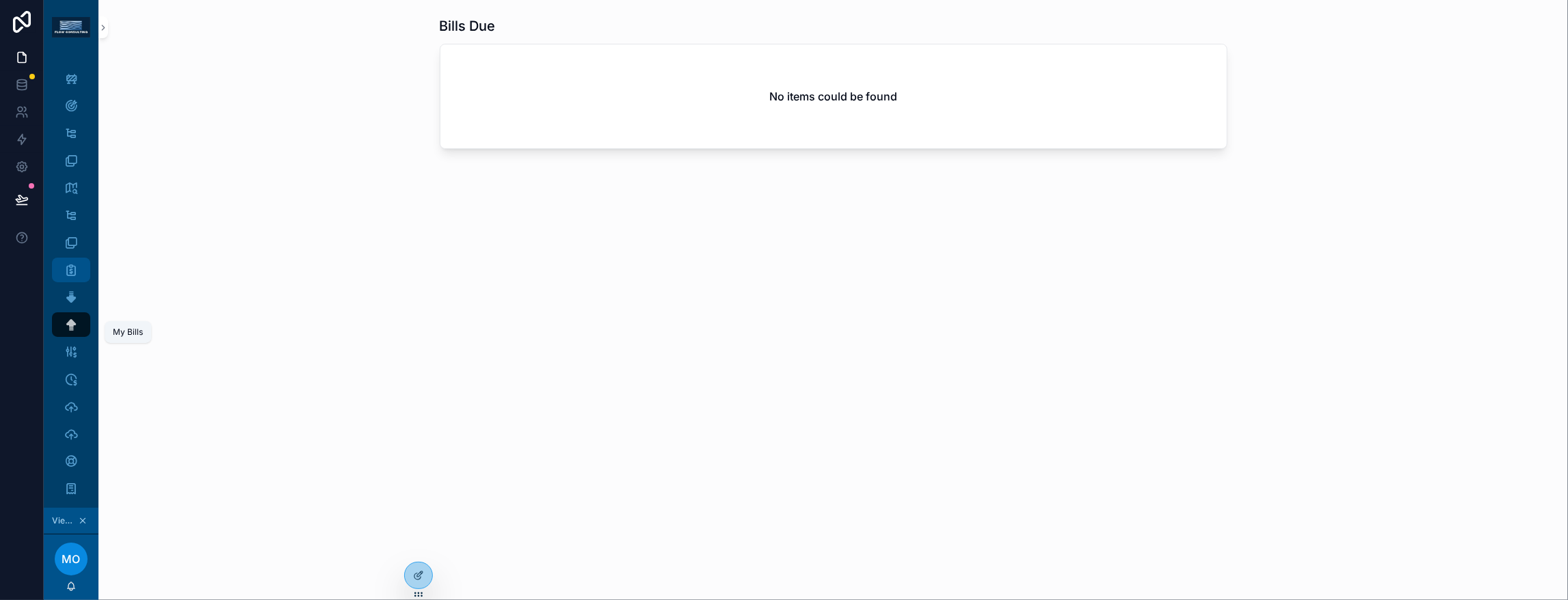
click at [82, 281] on div "My Bills" at bounding box center [71, 270] width 22 height 22
